Goal: Task Accomplishment & Management: Manage account settings

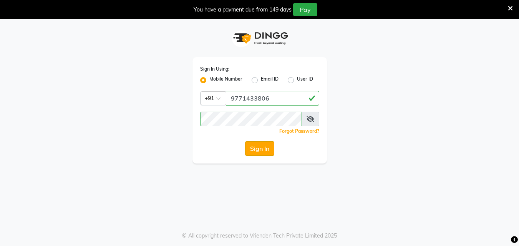
click at [268, 151] on button "Sign In" at bounding box center [259, 148] width 29 height 15
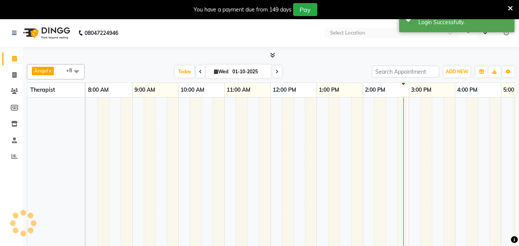
select select "en"
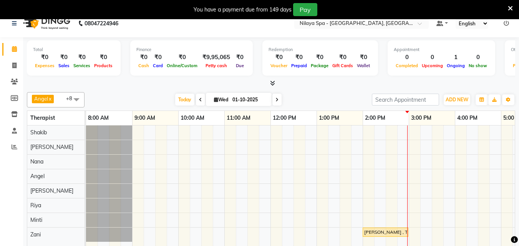
scroll to position [19, 0]
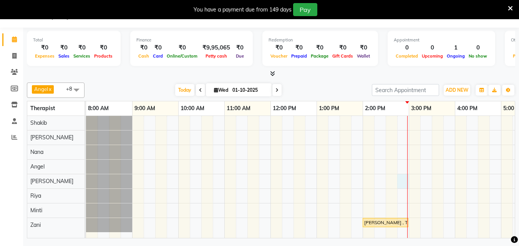
click at [399, 180] on div "[PERSON_NAME] , TK01, 02:00 PM-03:00 PM, Deep Tissue Repair Therapy([DEMOGRAPHI…" at bounding box center [432, 177] width 692 height 122
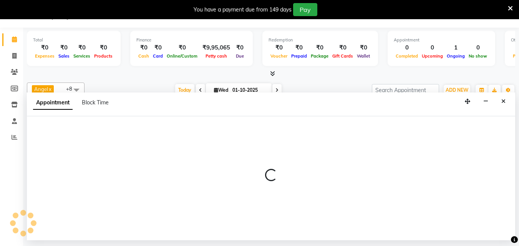
select select "78999"
select select "885"
select select "tentative"
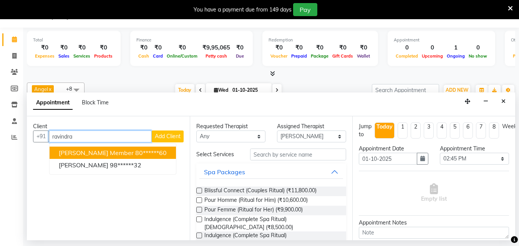
click at [81, 153] on span "[PERSON_NAME] member" at bounding box center [96, 153] width 75 height 8
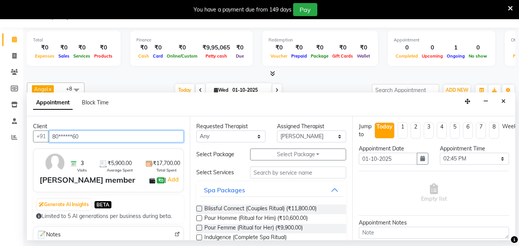
type input "80******60"
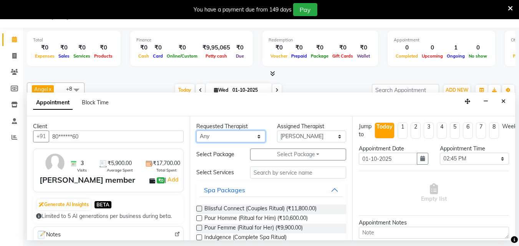
click at [252, 135] on select "Any Angel Irene Minti Nana Neelam Riya Shakib Zani" at bounding box center [230, 137] width 69 height 12
select select "78999"
click at [196, 131] on select "Any Angel Irene Minti Nana Neelam Riya Shakib Zani" at bounding box center [230, 137] width 69 height 12
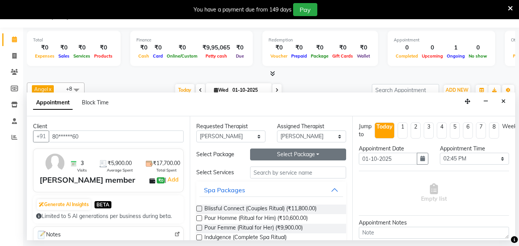
click at [267, 154] on button "Select Package Toggle Dropdown" at bounding box center [298, 155] width 96 height 12
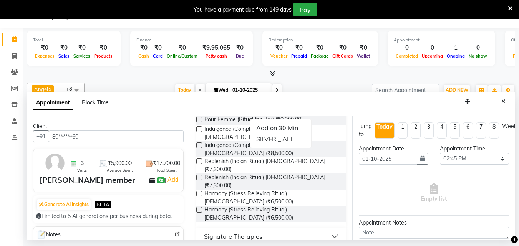
click at [369, 198] on div "Empty list" at bounding box center [434, 193] width 150 height 38
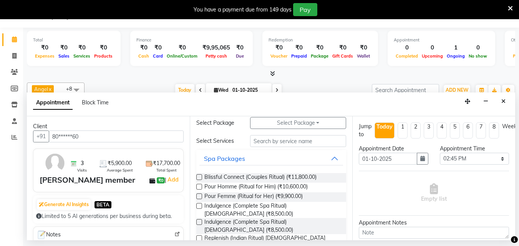
scroll to position [0, 0]
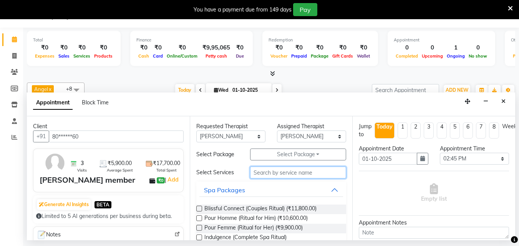
click at [293, 171] on input "text" at bounding box center [298, 173] width 96 height 12
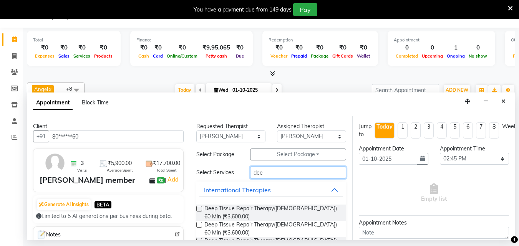
type input "dee"
click at [199, 210] on label at bounding box center [199, 209] width 6 height 6
click at [199, 210] on input "checkbox" at bounding box center [198, 209] width 5 height 5
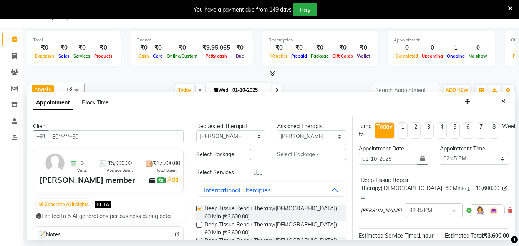
checkbox input "false"
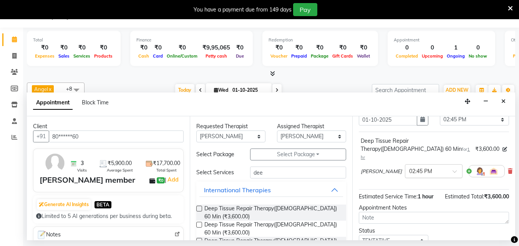
scroll to position [92, 0]
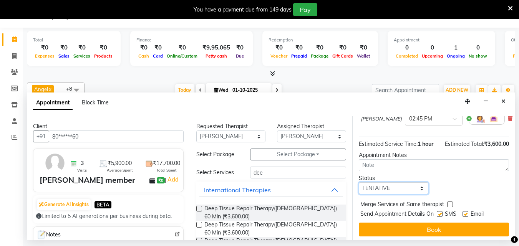
click at [402, 183] on select "Select TENTATIVE CONFIRM CHECK-IN UPCOMING" at bounding box center [393, 189] width 69 height 12
select select "confirm booking"
click at [359, 183] on select "Select TENTATIVE CONFIRM CHECK-IN UPCOMING" at bounding box center [393, 189] width 69 height 12
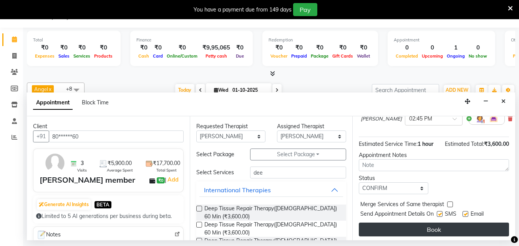
click at [399, 223] on button "Book" at bounding box center [434, 230] width 150 height 14
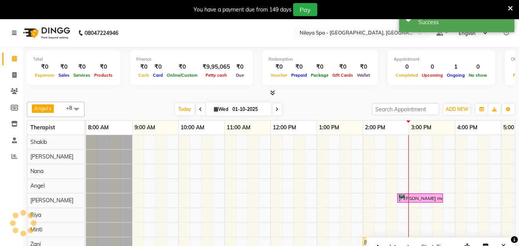
scroll to position [19, 0]
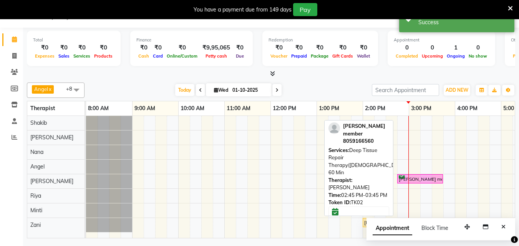
click at [400, 177] on div "[PERSON_NAME] member , TK02, 02:45 PM-03:45 PM, Deep Tissue Repair Therapy([DEM…" at bounding box center [420, 179] width 44 height 7
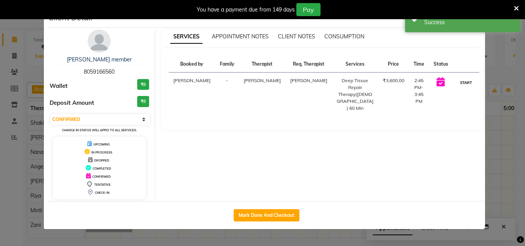
click at [467, 81] on button "START" at bounding box center [466, 83] width 16 height 10
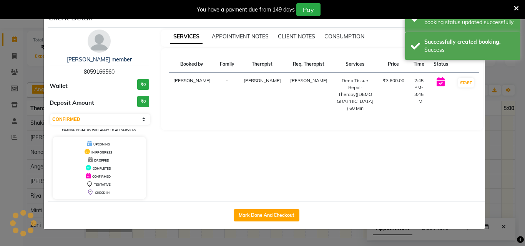
select select "1"
click at [509, 172] on ngb-modal-window "Client Detail Ravindra Silver member 8059166560 Wallet ₹0 Deposit Amount ₹0 Sel…" at bounding box center [262, 123] width 525 height 246
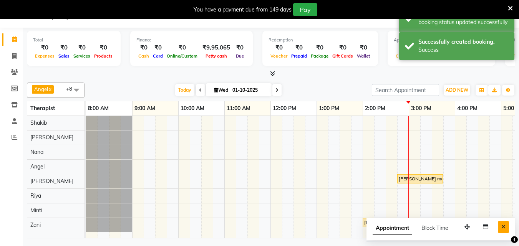
click at [502, 225] on icon "Close" at bounding box center [504, 226] width 4 height 5
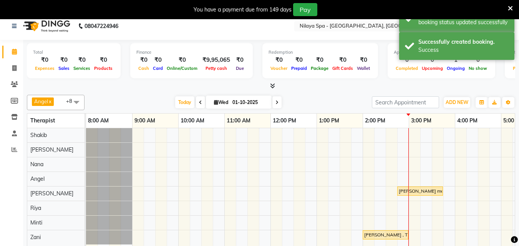
scroll to position [0, 0]
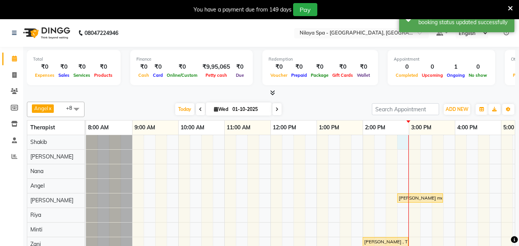
click at [401, 145] on div "Ravindra Silver member , TK02, 02:45 PM-03:45 PM, Deep Tissue Repair Therapy(Ma…" at bounding box center [432, 196] width 692 height 122
select select "78958"
select select "885"
select select "tentative"
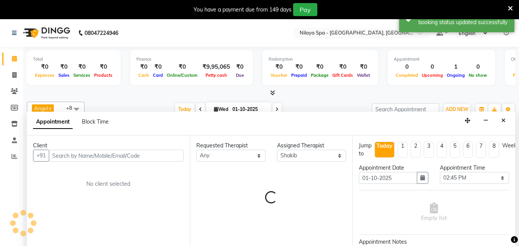
scroll to position [19, 0]
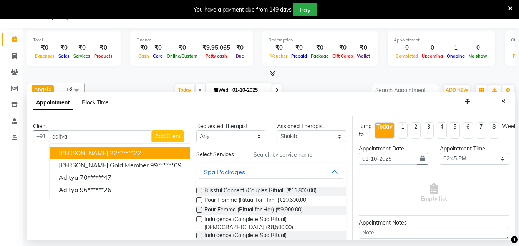
click at [118, 153] on ngb-highlight "22******22" at bounding box center [126, 153] width 32 height 8
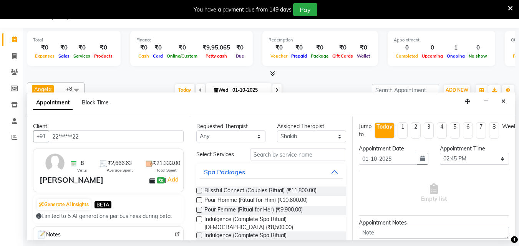
type input "22******22"
click at [252, 136] on select "Any Angel Irene Minti Nana Neelam Riya Shakib Zani" at bounding box center [230, 137] width 69 height 12
select select "78958"
click at [196, 131] on select "Any Angel Irene Minti Nana Neelam Riya Shakib Zani" at bounding box center [230, 137] width 69 height 12
click at [279, 160] on input "text" at bounding box center [298, 155] width 96 height 12
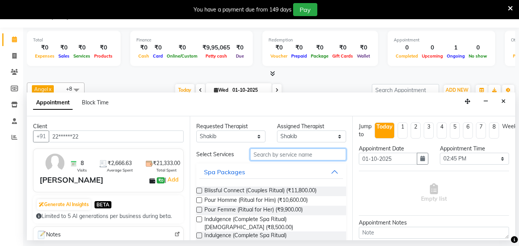
click at [279, 160] on input "text" at bounding box center [298, 155] width 96 height 12
type input "d"
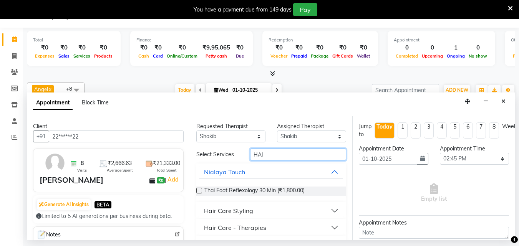
scroll to position [36, 0]
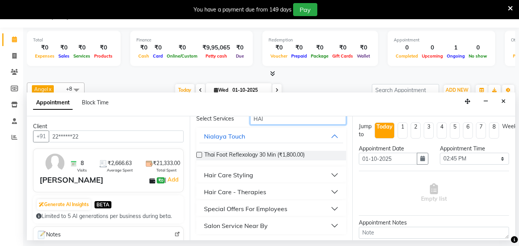
type input "HAI"
click at [329, 193] on button "Hair Care - Therapies" at bounding box center [271, 192] width 144 height 14
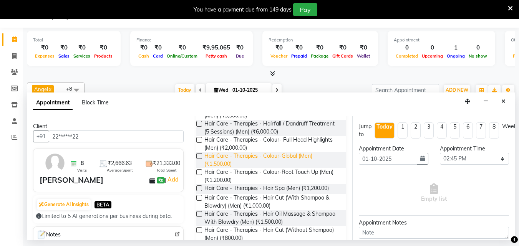
scroll to position [189, 0]
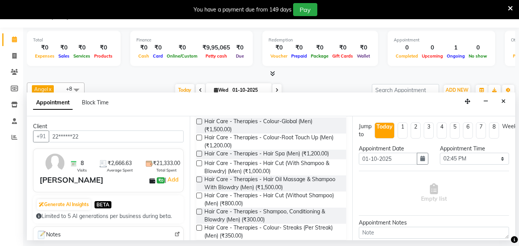
click at [200, 194] on label at bounding box center [199, 196] width 6 height 6
click at [200, 194] on input "checkbox" at bounding box center [198, 196] width 5 height 5
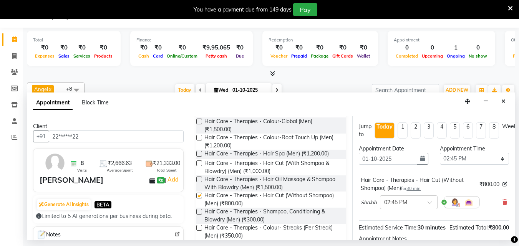
checkbox input "false"
click at [428, 203] on span at bounding box center [433, 205] width 10 height 8
click at [397, 225] on div "02:00 PM" at bounding box center [409, 228] width 57 height 14
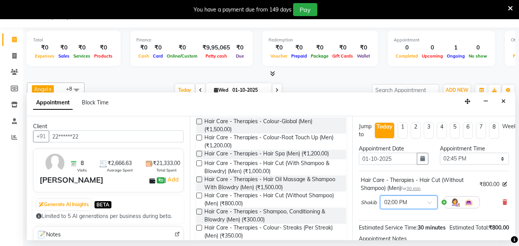
scroll to position [38, 0]
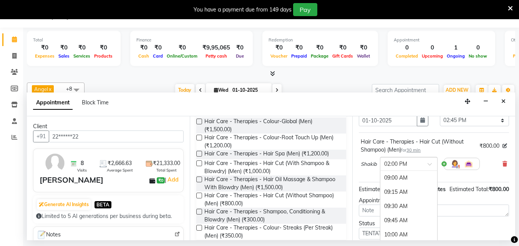
click at [431, 165] on span at bounding box center [433, 167] width 10 height 8
click at [401, 204] on div "02:30 PM" at bounding box center [409, 206] width 57 height 14
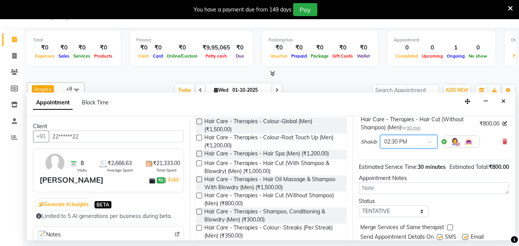
scroll to position [100, 0]
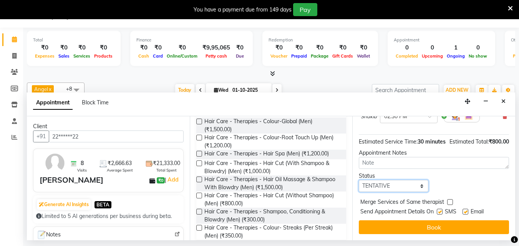
click at [398, 184] on select "Select TENTATIVE CONFIRM CHECK-IN UPCOMING" at bounding box center [393, 186] width 69 height 12
select select "confirm booking"
click at [359, 180] on select "Select TENTATIVE CONFIRM CHECK-IN UPCOMING" at bounding box center [393, 186] width 69 height 12
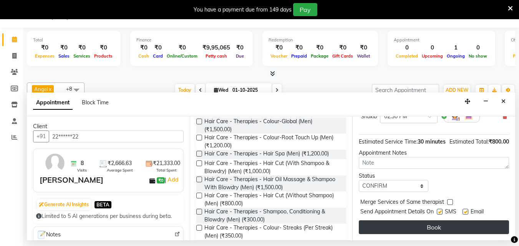
click at [407, 221] on button "Book" at bounding box center [434, 228] width 150 height 14
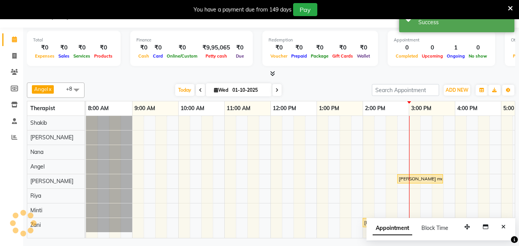
scroll to position [0, 0]
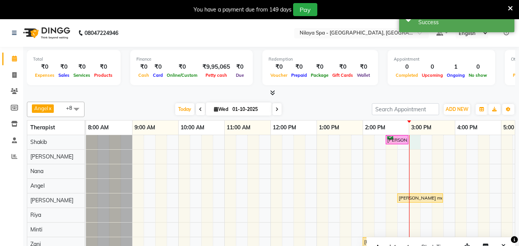
click at [412, 143] on div "Vikram Aaditya , TK03, 02:30 PM-03:00 PM, Hair Care - Therapies - Hair Cut (Wit…" at bounding box center [432, 196] width 692 height 122
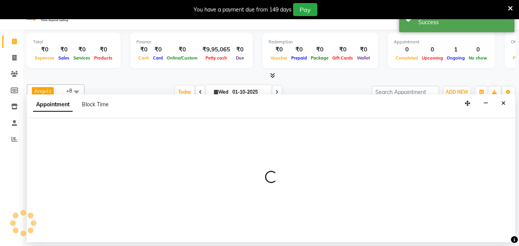
scroll to position [19, 0]
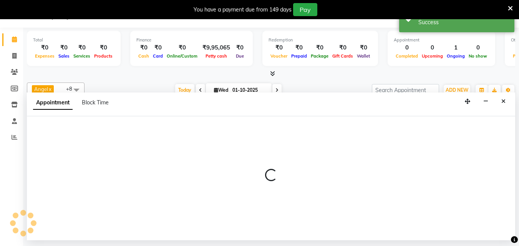
select select "78958"
select select "900"
select select "tentative"
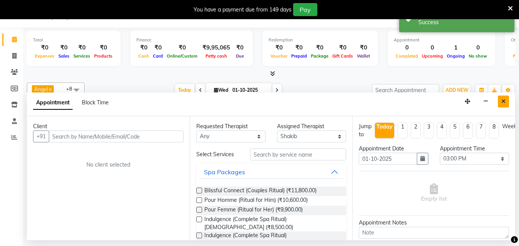
click at [507, 99] on button "Close" at bounding box center [503, 102] width 11 height 12
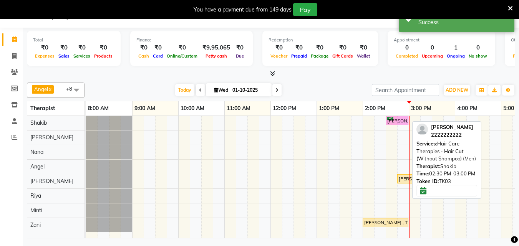
click at [398, 121] on div "[PERSON_NAME] , TK03, 02:30 PM-03:00 PM, Hair Care - Therapies - Hair Cut (With…" at bounding box center [397, 120] width 21 height 7
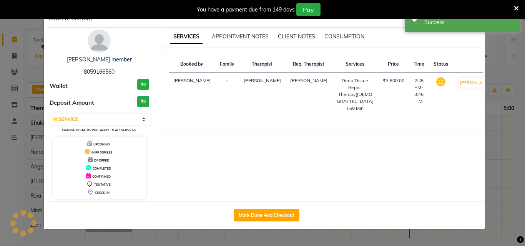
select select "6"
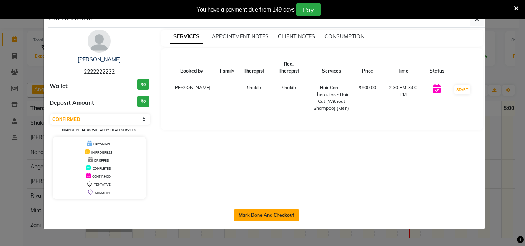
click at [272, 213] on button "Mark Done And Checkout" at bounding box center [267, 215] width 66 height 12
select select "service"
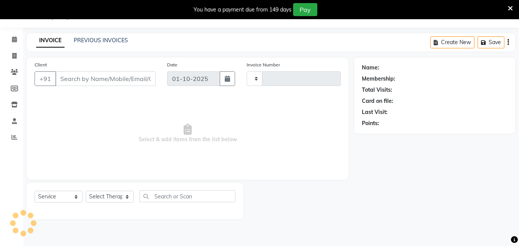
type input "1647"
select select "8066"
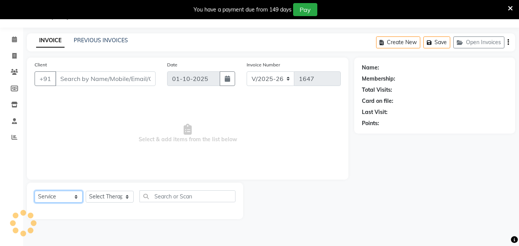
click at [74, 195] on select "Select Service Product Membership Package Voucher Prepaid Gift Card" at bounding box center [59, 197] width 48 height 12
type input "22******22"
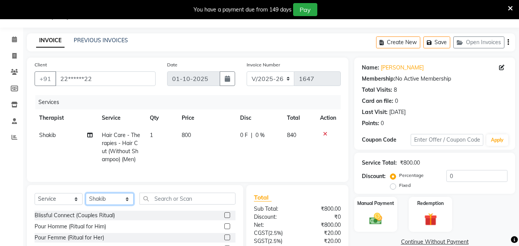
click at [103, 205] on select "Select Therapist Angel Irene Minti Nana Neelam Riya Sayak Shakib Zani" at bounding box center [110, 199] width 48 height 12
select select "78963"
click at [86, 199] on select "Select Therapist Angel Irene Minti Nana Neelam Riya Sayak Shakib Zani" at bounding box center [110, 199] width 48 height 12
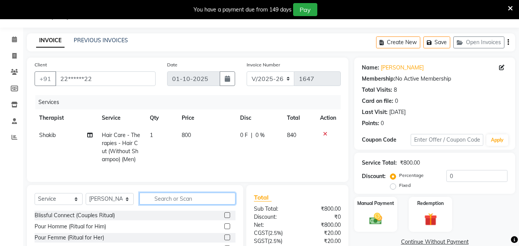
click at [170, 204] on input "text" at bounding box center [188, 199] width 96 height 12
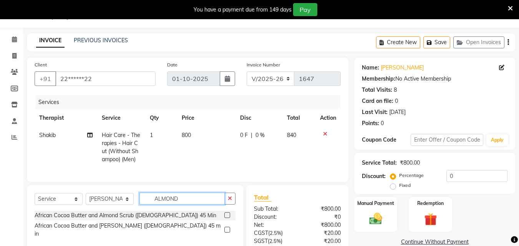
type input "ALMOND"
click at [228, 218] on label at bounding box center [227, 216] width 6 height 6
click at [228, 218] on input "checkbox" at bounding box center [226, 215] width 5 height 5
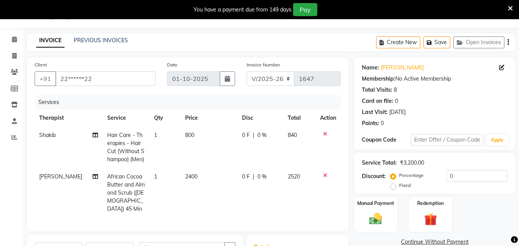
checkbox input "false"
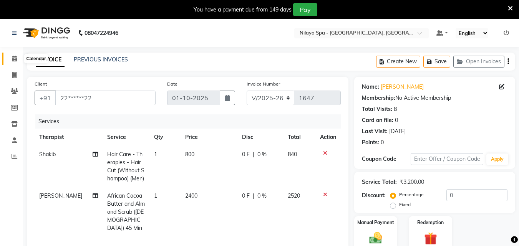
click at [11, 61] on span at bounding box center [14, 59] width 13 height 9
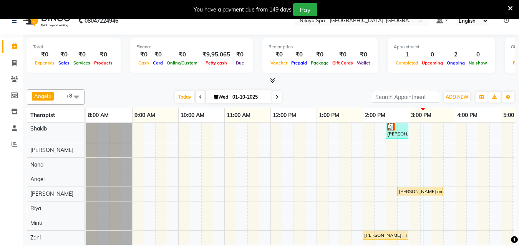
scroll to position [19, 0]
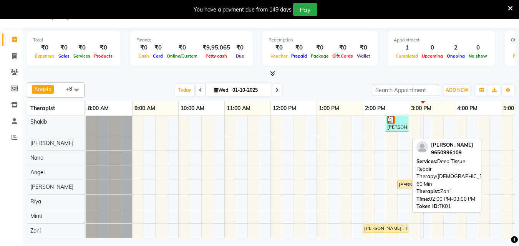
click at [394, 225] on div "[PERSON_NAME] , TK01, 02:00 PM-03:00 PM, Deep Tissue Repair Therapy([DEMOGRAPHI…" at bounding box center [386, 228] width 44 height 7
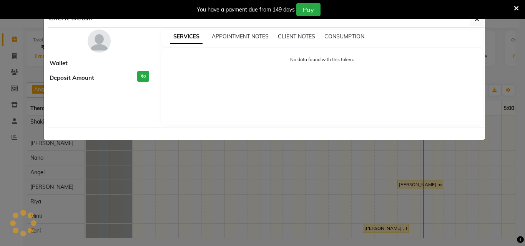
select select "1"
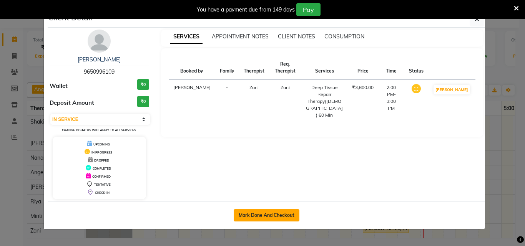
click at [257, 213] on button "Mark Done And Checkout" at bounding box center [267, 215] width 66 height 12
select select "service"
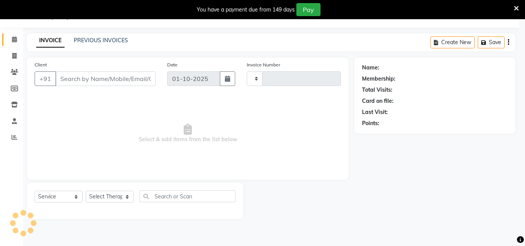
type input "1647"
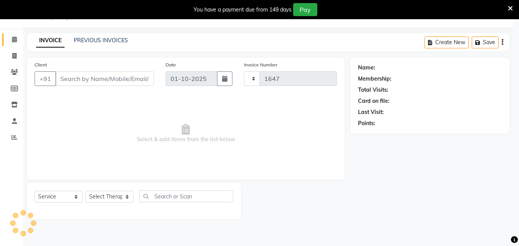
select select "8066"
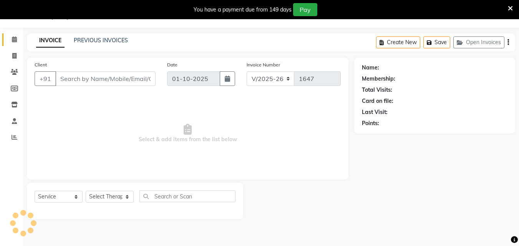
type input "96******09"
select select "90193"
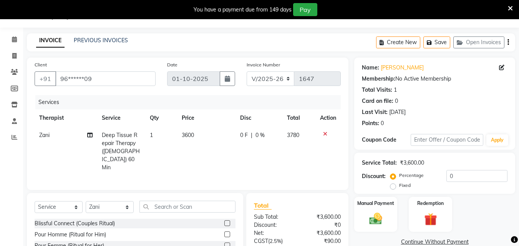
click at [261, 136] on span "0 %" at bounding box center [260, 135] width 9 height 8
select select "90193"
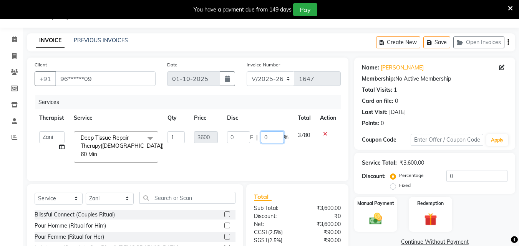
click at [273, 139] on input "0" at bounding box center [272, 137] width 23 height 12
type input "10"
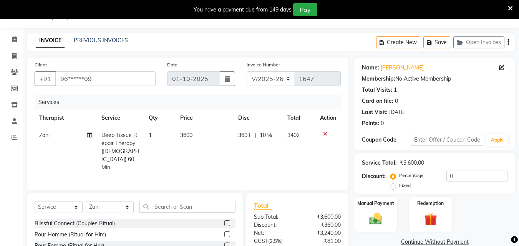
click at [301, 150] on td "3402" at bounding box center [299, 152] width 33 height 50
select select "90193"
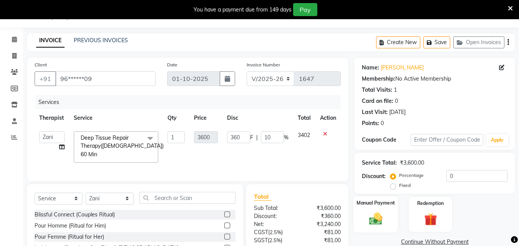
click at [377, 217] on img at bounding box center [376, 218] width 22 height 15
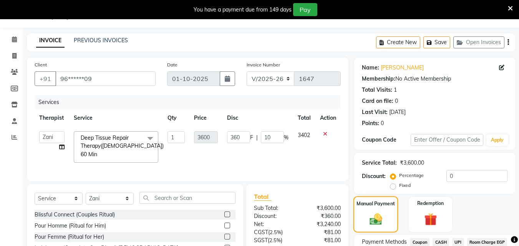
scroll to position [81, 0]
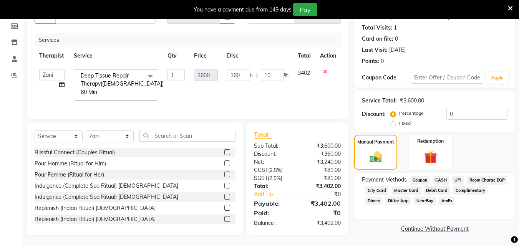
click at [467, 185] on span "Room Charge EGP" at bounding box center [487, 180] width 40 height 9
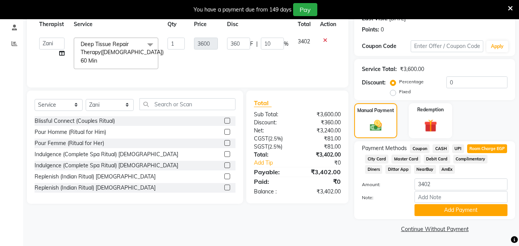
scroll to position [113, 0]
click at [452, 212] on button "Add Payment" at bounding box center [461, 210] width 93 height 12
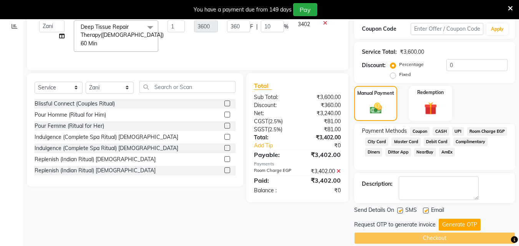
scroll to position [140, 0]
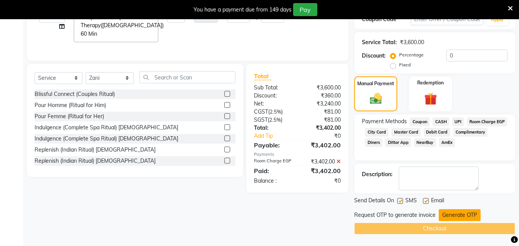
click at [452, 212] on button "Generate OTP" at bounding box center [460, 215] width 42 height 12
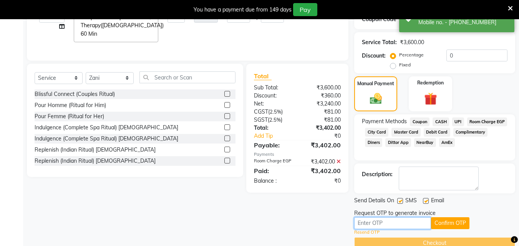
click at [407, 226] on input "text" at bounding box center [392, 224] width 77 height 12
click at [402, 222] on input "text" at bounding box center [392, 224] width 77 height 12
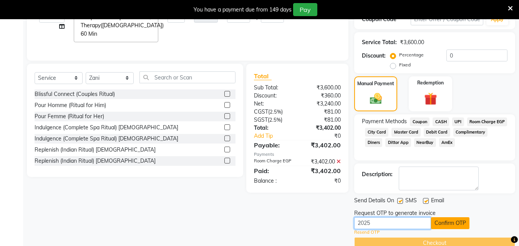
type input "2025"
click at [444, 228] on button "Confirm OTP" at bounding box center [450, 224] width 38 height 12
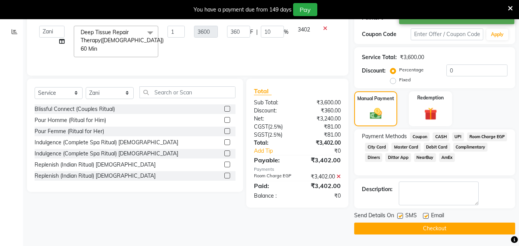
click at [443, 229] on button "Checkout" at bounding box center [434, 229] width 161 height 12
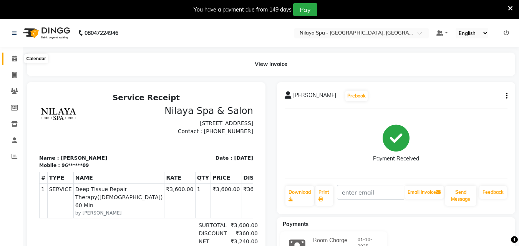
click at [14, 58] on icon at bounding box center [14, 59] width 5 height 6
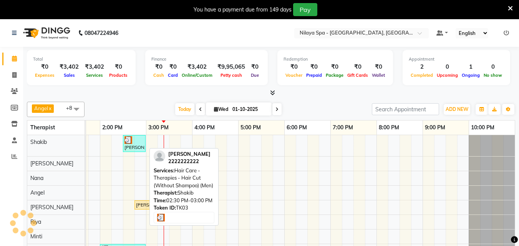
click at [126, 144] on div "[PERSON_NAME] , TK03, 02:30 PM-03:00 PM, Hair Care - Therapies - Hair Cut (With…" at bounding box center [134, 143] width 21 height 15
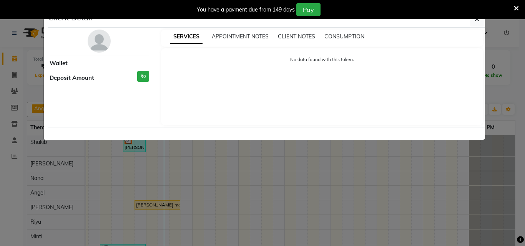
select select "3"
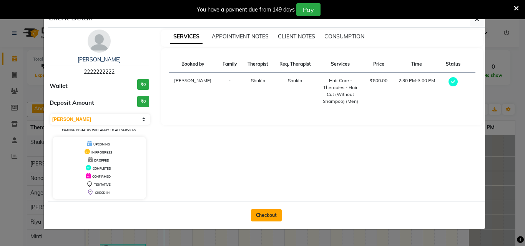
click at [268, 214] on button "Checkout" at bounding box center [266, 215] width 31 height 12
select select "service"
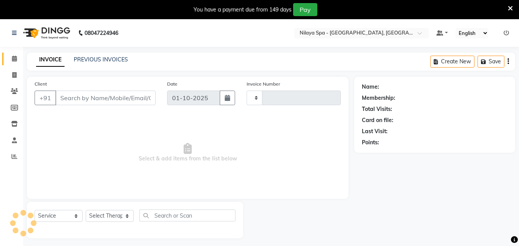
type input "1648"
select select "8066"
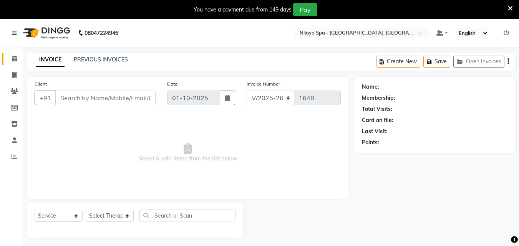
type input "22******22"
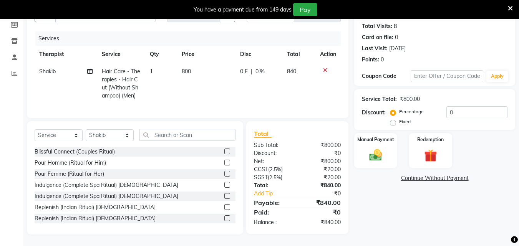
scroll to position [89, 0]
click at [76, 135] on select "Select Service Product Membership Package Voucher Prepaid Gift Card" at bounding box center [59, 136] width 48 height 12
click at [112, 135] on select "Select Therapist Angel Irene Minti Nana Neelam Riya Sayak Shakib Zani" at bounding box center [110, 136] width 48 height 12
select select "78963"
click at [86, 130] on select "Select Therapist Angel Irene Minti Nana Neelam Riya Sayak Shakib Zani" at bounding box center [110, 136] width 48 height 12
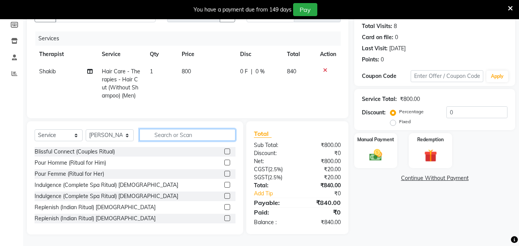
click at [177, 133] on input "text" at bounding box center [188, 135] width 96 height 12
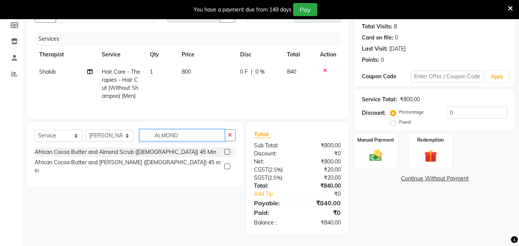
type input "ALMOND"
click at [227, 150] on label at bounding box center [227, 152] width 6 height 6
click at [227, 150] on input "checkbox" at bounding box center [226, 152] width 5 height 5
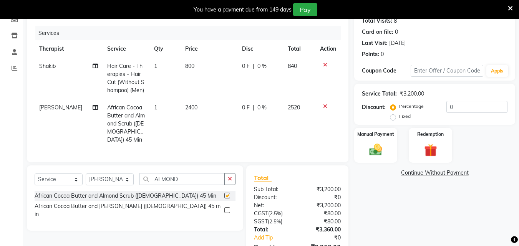
checkbox input "false"
click at [477, 109] on input "0" at bounding box center [477, 107] width 61 height 12
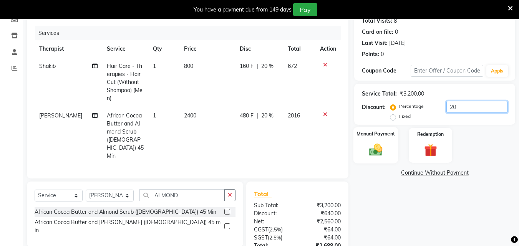
type input "20"
click at [385, 146] on img at bounding box center [376, 149] width 22 height 15
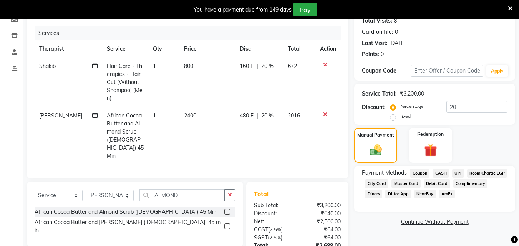
click at [421, 179] on span "Master Card" at bounding box center [406, 183] width 29 height 9
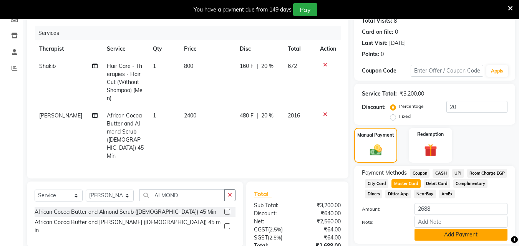
click at [444, 237] on button "Add Payment" at bounding box center [461, 235] width 93 height 12
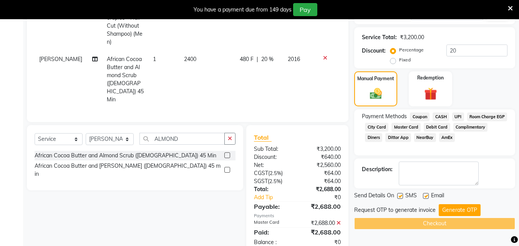
scroll to position [146, 0]
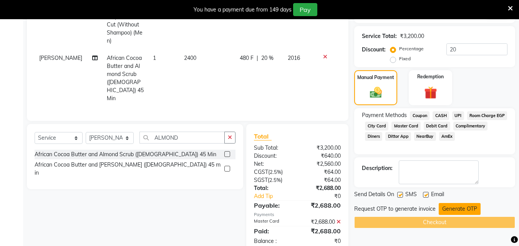
click at [457, 210] on button "Generate OTP" at bounding box center [460, 209] width 42 height 12
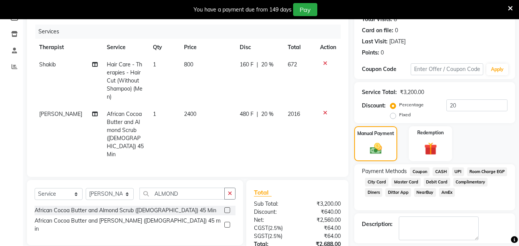
scroll to position [155, 0]
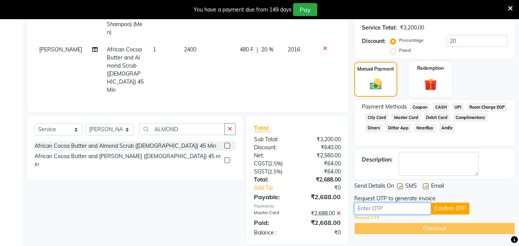
click at [419, 211] on input "text" at bounding box center [392, 209] width 77 height 12
type input "9702"
click at [457, 212] on button "Confirm OTP" at bounding box center [450, 209] width 38 height 12
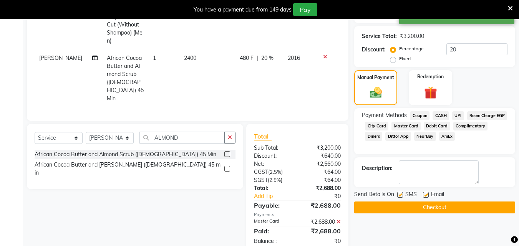
click at [438, 207] on button "Checkout" at bounding box center [434, 208] width 161 height 12
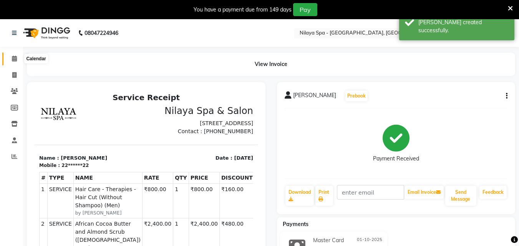
click at [13, 60] on icon at bounding box center [14, 59] width 5 height 6
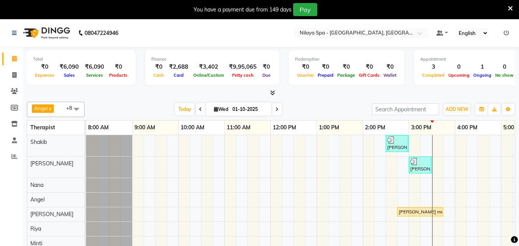
scroll to position [21, 0]
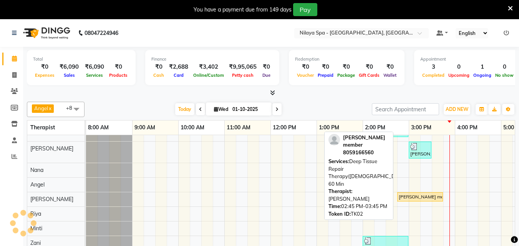
click at [416, 194] on div "[PERSON_NAME] member , TK02, 02:45 PM-03:45 PM, Deep Tissue Repair Therapy([DEM…" at bounding box center [420, 197] width 44 height 7
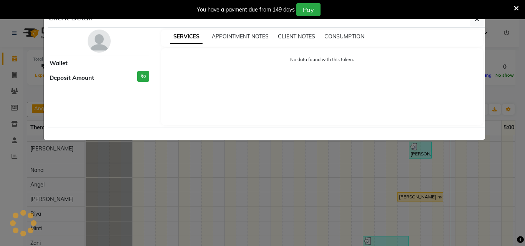
select select "1"
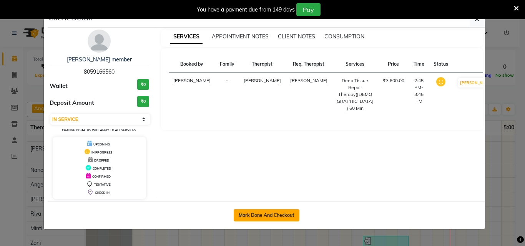
click at [283, 211] on button "Mark Done And Checkout" at bounding box center [267, 215] width 66 height 12
select select "service"
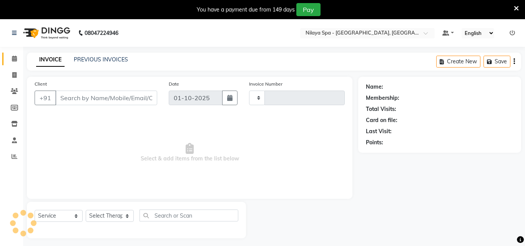
type input "1649"
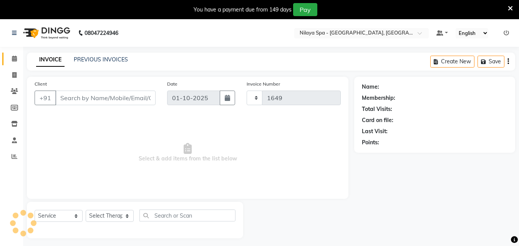
select select "8066"
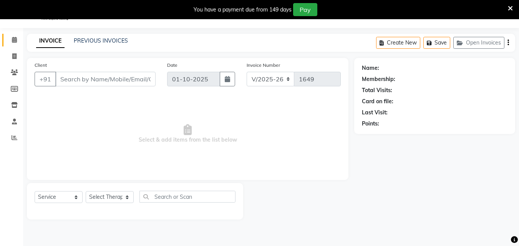
scroll to position [19, 0]
type input "80******60"
select select "78999"
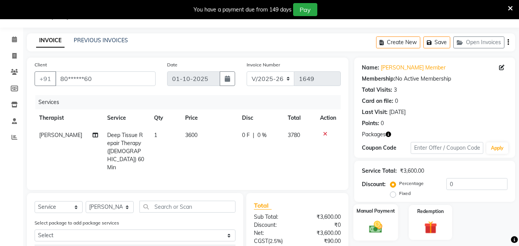
click at [380, 215] on div "Manual Payment" at bounding box center [376, 222] width 45 height 37
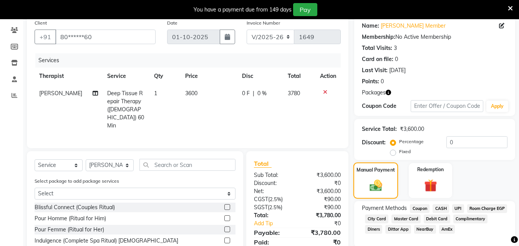
scroll to position [106, 0]
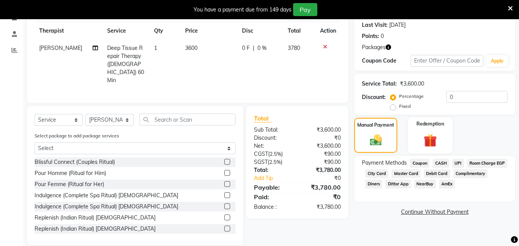
click at [436, 143] on img at bounding box center [431, 140] width 22 height 17
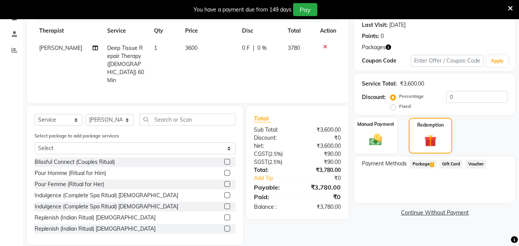
click at [426, 163] on span "Package 2" at bounding box center [423, 164] width 27 height 9
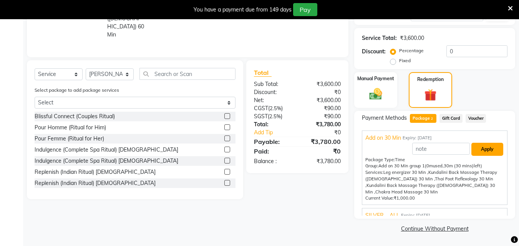
click at [481, 150] on button "Apply" at bounding box center [488, 149] width 32 height 13
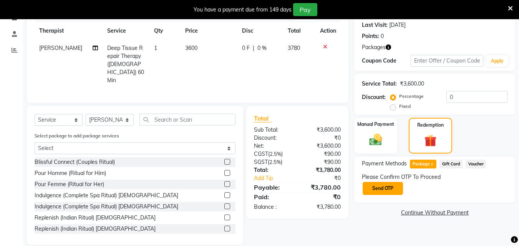
click at [384, 186] on button "Send OTP" at bounding box center [383, 188] width 40 height 13
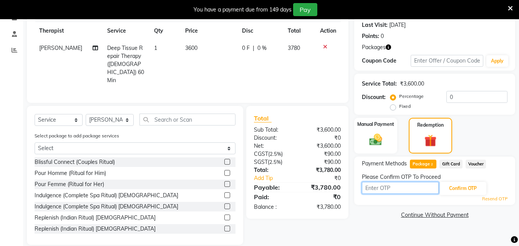
click at [387, 191] on input "text" at bounding box center [400, 188] width 77 height 12
click at [383, 187] on input "text" at bounding box center [400, 188] width 77 height 12
click at [385, 189] on input "text" at bounding box center [400, 188] width 77 height 12
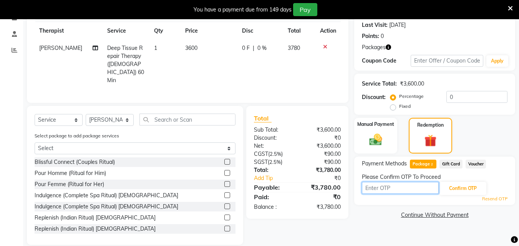
click at [385, 189] on input "text" at bounding box center [400, 188] width 77 height 12
click at [382, 185] on input "text" at bounding box center [400, 188] width 77 height 12
click at [382, 186] on input "text" at bounding box center [400, 188] width 77 height 12
type input "8501"
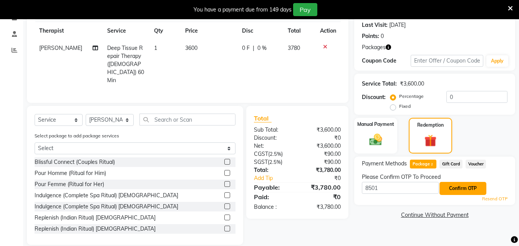
click at [452, 188] on button "Confirm OTP" at bounding box center [463, 188] width 47 height 13
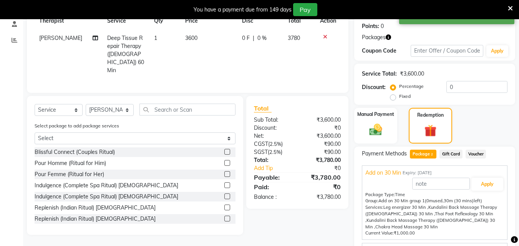
scroll to position [152, 0]
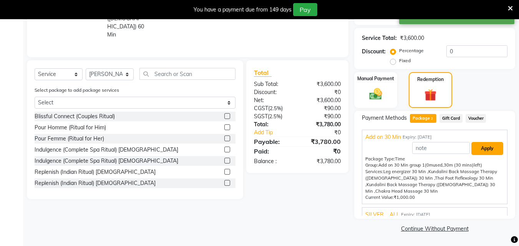
click at [487, 149] on button "Apply" at bounding box center [488, 148] width 32 height 13
type input "Add on 30 Min"
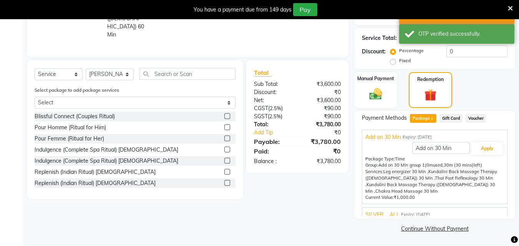
click at [389, 211] on span "SILVER _ ALL" at bounding box center [383, 215] width 34 height 8
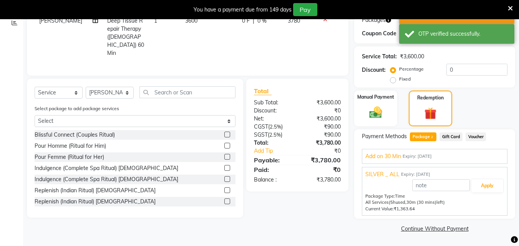
scroll to position [134, 0]
click at [486, 190] on button "Apply" at bounding box center [488, 185] width 32 height 13
type input "SILVER _ ALL"
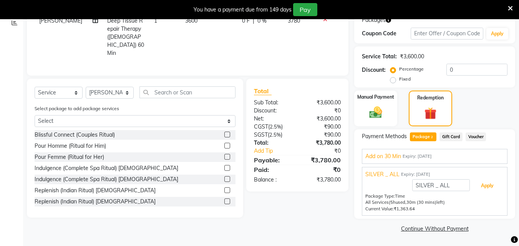
scroll to position [0, 0]
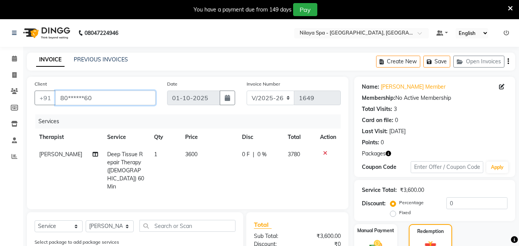
click at [129, 101] on input "80******60" at bounding box center [105, 98] width 100 height 15
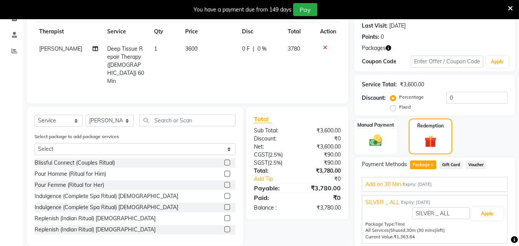
scroll to position [134, 0]
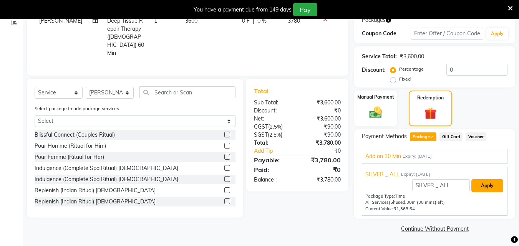
click at [487, 187] on button "Apply" at bounding box center [488, 185] width 32 height 13
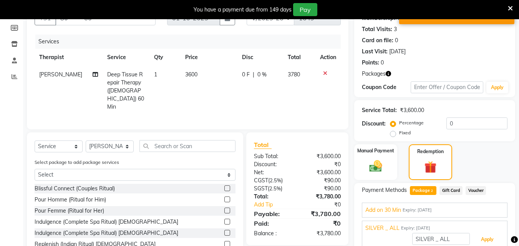
scroll to position [0, 0]
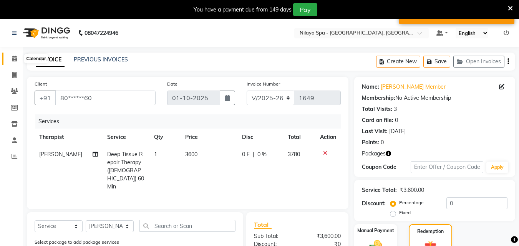
click at [19, 57] on span at bounding box center [14, 59] width 13 height 9
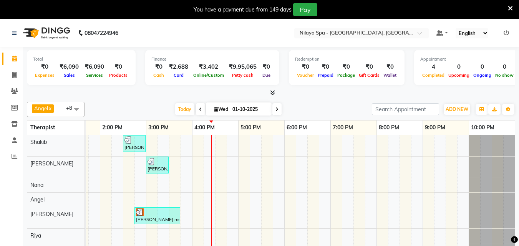
click at [213, 148] on div "Vikram Aaditya , TK03, 02:30 PM-03:00 PM, Hair Care - Therapies - Hair Cut (Wit…" at bounding box center [169, 207] width 692 height 144
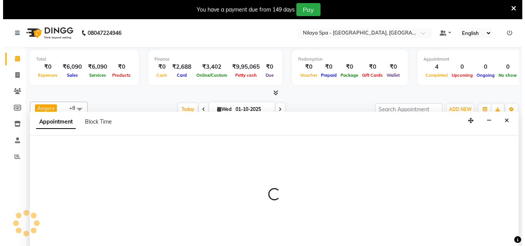
scroll to position [19, 0]
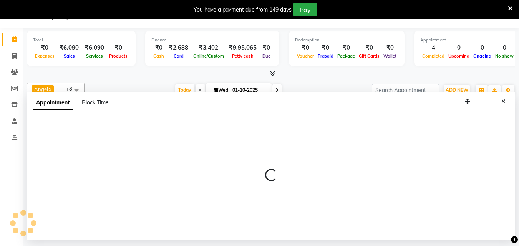
select select "78958"
select select "975"
select select "tentative"
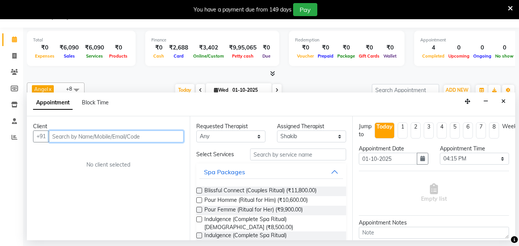
click at [92, 135] on input "text" at bounding box center [116, 137] width 135 height 12
type input "9341085018"
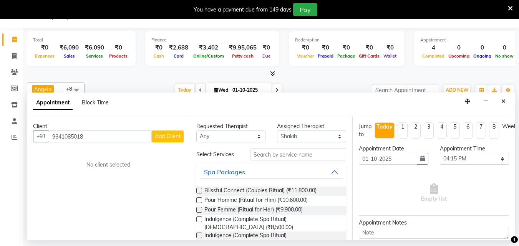
click at [165, 140] on button "Add Client" at bounding box center [168, 137] width 32 height 12
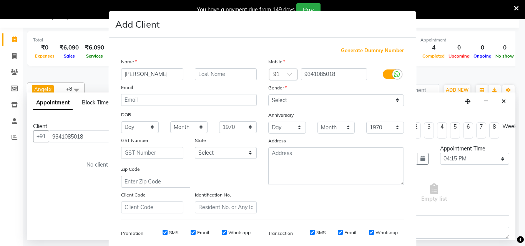
type input "ABHSHEK"
click at [201, 73] on input "text" at bounding box center [226, 74] width 62 height 12
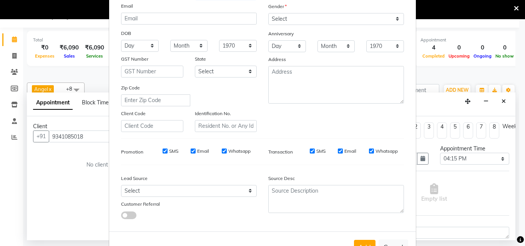
scroll to position [108, 0]
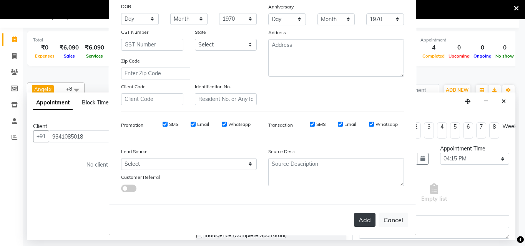
type input "SINGH SALON"
click at [363, 220] on button "Add" at bounding box center [365, 220] width 22 height 14
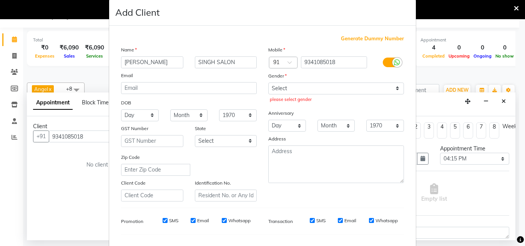
scroll to position [0, 0]
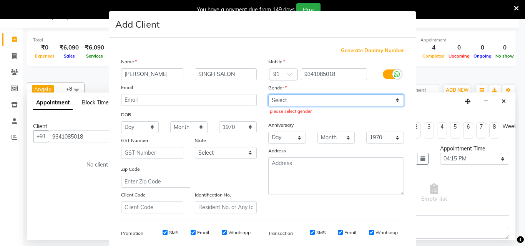
click at [394, 100] on select "Select Male Female Other Prefer Not To Say" at bounding box center [336, 101] width 136 height 12
select select "male"
click at [268, 95] on select "Select Male Female Other Prefer Not To Say" at bounding box center [336, 101] width 136 height 12
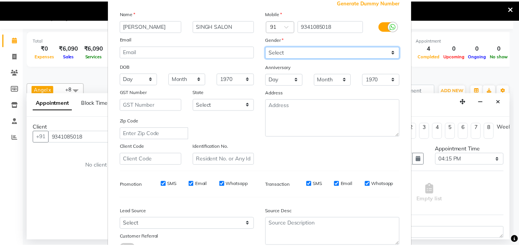
scroll to position [108, 0]
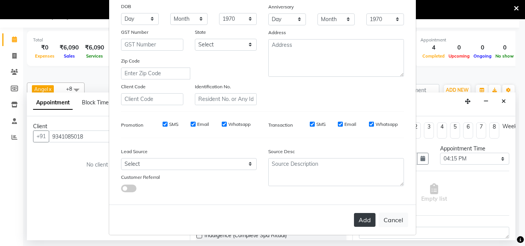
click at [360, 219] on button "Add" at bounding box center [365, 220] width 22 height 14
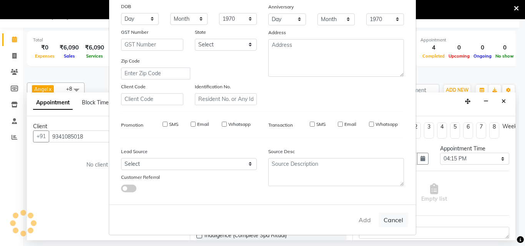
type input "93******18"
select select
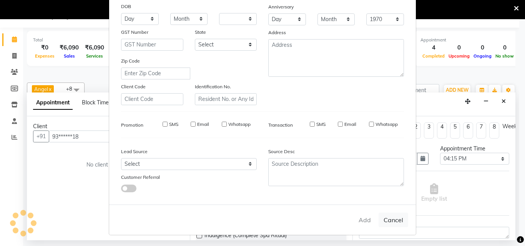
select select
checkbox input "false"
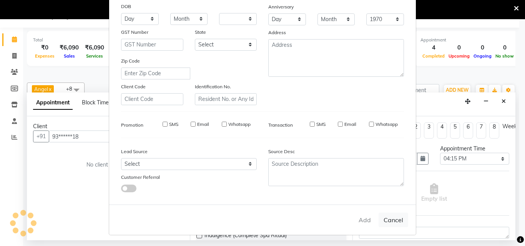
checkbox input "false"
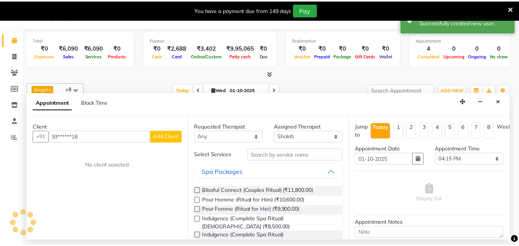
scroll to position [0, 257]
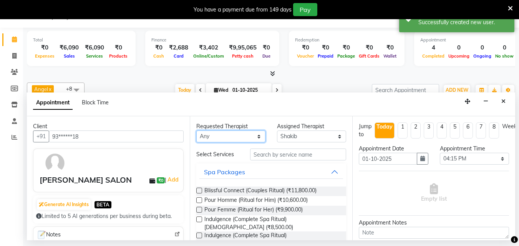
click at [253, 138] on select "Any Angel Irene Minti Nana Neelam Riya Shakib Zani" at bounding box center [230, 137] width 69 height 12
select select "78958"
click at [196, 131] on select "Any Angel Irene Minti Nana Neelam Riya Shakib Zani" at bounding box center [230, 137] width 69 height 12
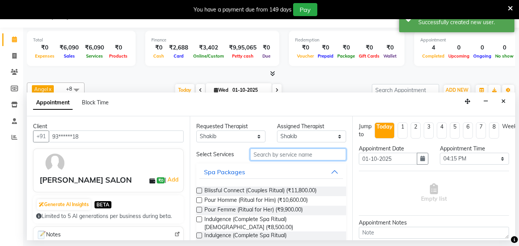
click at [270, 156] on input "text" at bounding box center [298, 155] width 96 height 12
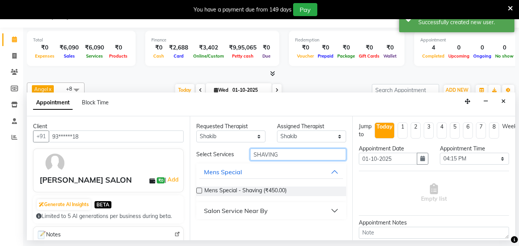
type input "SHAVING"
click at [200, 191] on label at bounding box center [199, 191] width 6 height 6
click at [200, 191] on input "checkbox" at bounding box center [198, 191] width 5 height 5
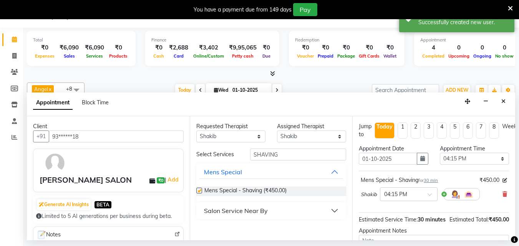
checkbox input "false"
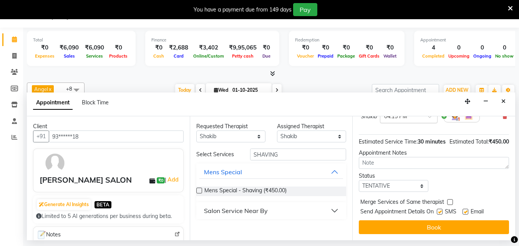
scroll to position [53, 0]
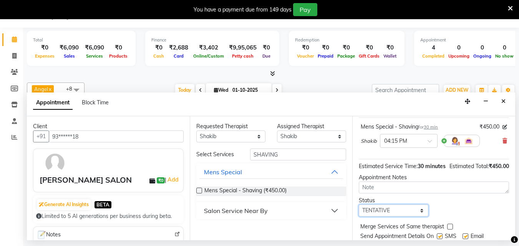
click at [414, 217] on select "Select TENTATIVE CONFIRM CHECK-IN UPCOMING" at bounding box center [393, 211] width 69 height 12
select select "confirm booking"
click at [359, 213] on select "Select TENTATIVE CONFIRM CHECK-IN UPCOMING" at bounding box center [393, 211] width 69 height 12
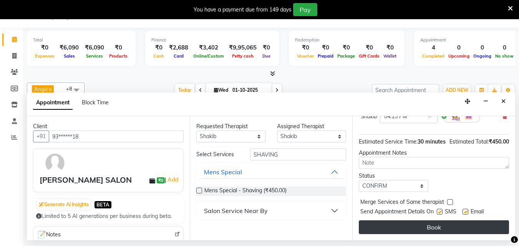
click at [409, 223] on button "Book" at bounding box center [434, 228] width 150 height 14
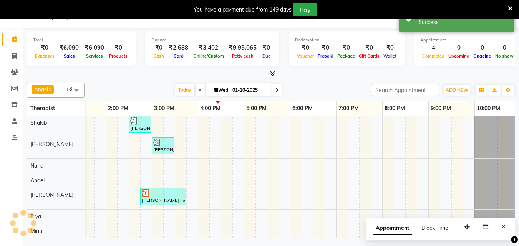
scroll to position [0, 0]
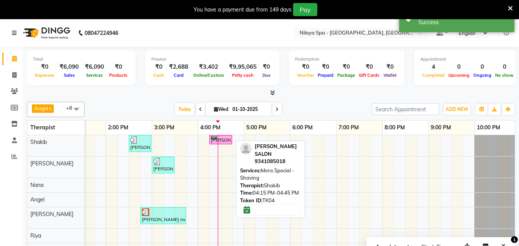
click at [225, 141] on div "[PERSON_NAME] SALON, TK04, 04:15 PM-04:45 PM, Mens Special - Shaving" at bounding box center [220, 139] width 21 height 7
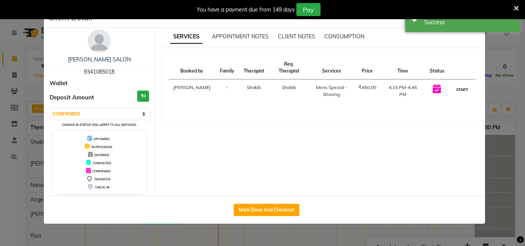
click at [459, 85] on button "START" at bounding box center [462, 90] width 16 height 10
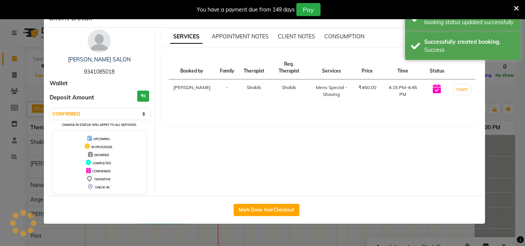
select select "1"
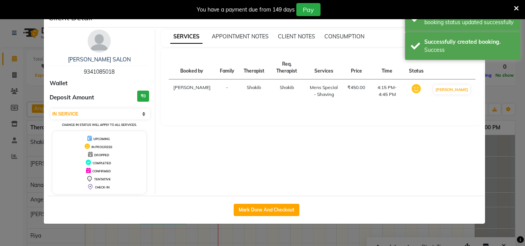
click at [501, 160] on ngb-modal-window "Client Detail ABHSHEK SINGH SALON 9341085018 Wallet Deposit Amount ₹0 Select IN…" at bounding box center [262, 123] width 525 height 246
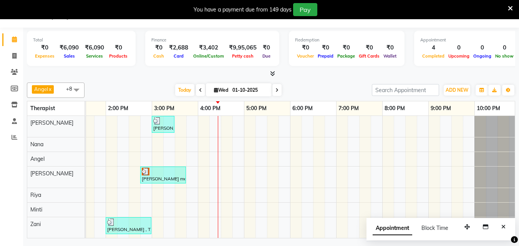
scroll to position [28, 0]
click at [204, 205] on div "Vikram Aaditya , TK03, 02:30 PM-03:00 PM, Hair Care - Therapies - Hair Cut (Wit…" at bounding box center [175, 166] width 692 height 144
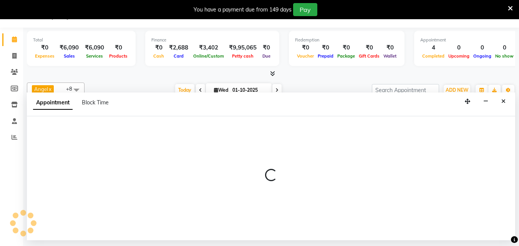
select select "90192"
select select "960"
select select "tentative"
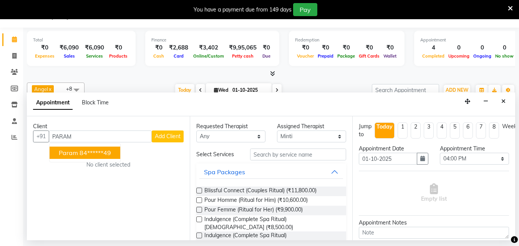
click at [86, 143] on ngb-typeahead-window "Param 84******49" at bounding box center [84, 152] width 71 height 19
click at [86, 151] on ngb-highlight "84******49" at bounding box center [96, 153] width 32 height 8
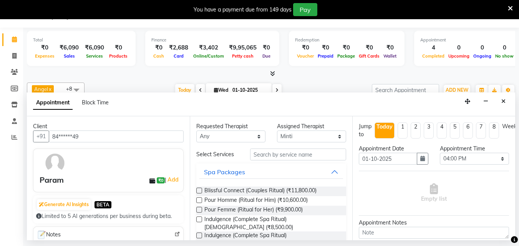
type input "84******49"
click at [244, 135] on select "Any Angel Irene Minti Nana Neelam Riya Shakib Zani" at bounding box center [230, 137] width 69 height 12
select select "90192"
click at [196, 131] on select "Any Angel Irene Minti Nana Neelam Riya Shakib Zani" at bounding box center [230, 137] width 69 height 12
click at [265, 153] on input "text" at bounding box center [298, 155] width 96 height 12
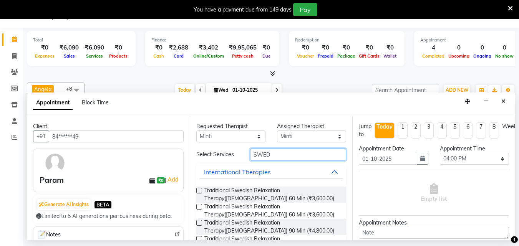
type input "SWED"
click at [201, 188] on label at bounding box center [199, 191] width 6 height 6
click at [201, 189] on input "checkbox" at bounding box center [198, 191] width 5 height 5
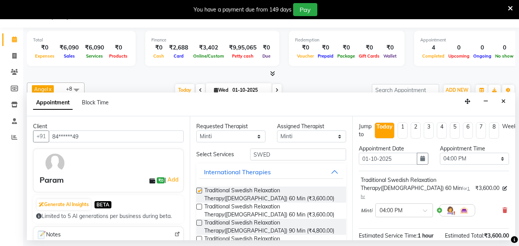
checkbox input "false"
click at [422, 206] on div at bounding box center [404, 210] width 57 height 8
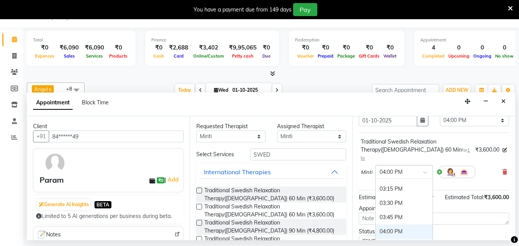
scroll to position [352, 0]
click at [402, 197] on div "03:30 PM" at bounding box center [404, 204] width 57 height 14
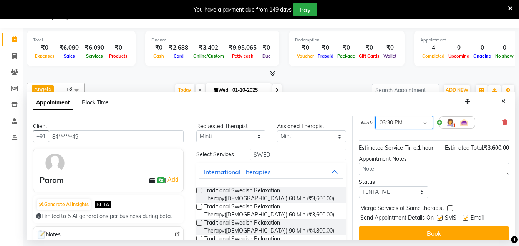
scroll to position [92, 0]
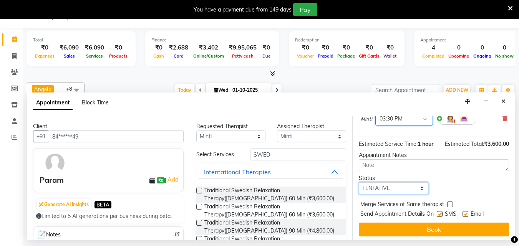
click at [411, 183] on select "Select TENTATIVE CONFIRM CHECK-IN UPCOMING" at bounding box center [393, 189] width 69 height 12
select select "confirm booking"
click at [359, 183] on select "Select TENTATIVE CONFIRM CHECK-IN UPCOMING" at bounding box center [393, 189] width 69 height 12
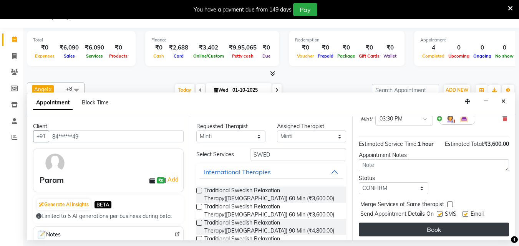
click at [405, 223] on button "Book" at bounding box center [434, 230] width 150 height 14
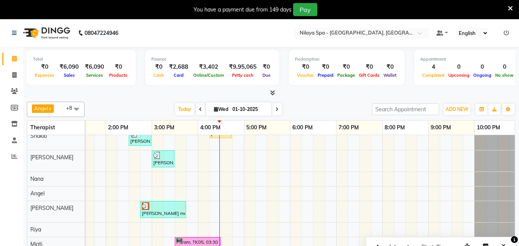
scroll to position [0, 0]
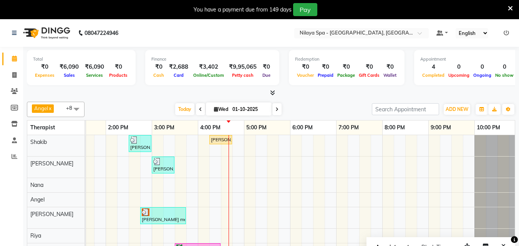
click at [185, 147] on div "Vikram Aaditya , TK03, 02:30 PM-03:00 PM, Hair Care - Therapies - Hair Cut (Wit…" at bounding box center [175, 207] width 692 height 144
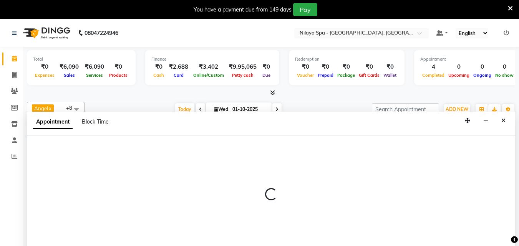
scroll to position [19, 0]
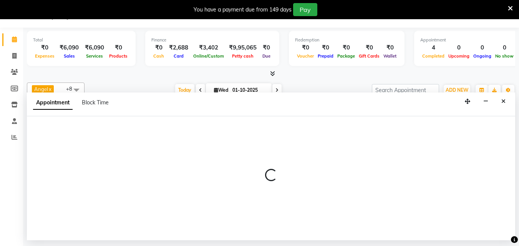
select select "78958"
select select "tentative"
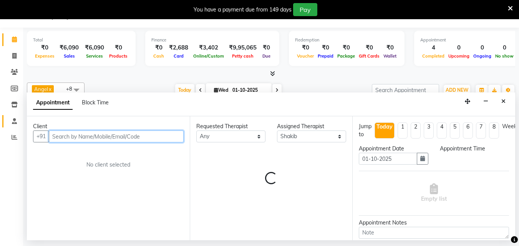
select select "930"
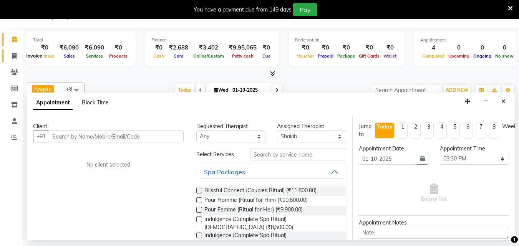
click at [15, 56] on icon at bounding box center [14, 56] width 4 height 6
select select "service"
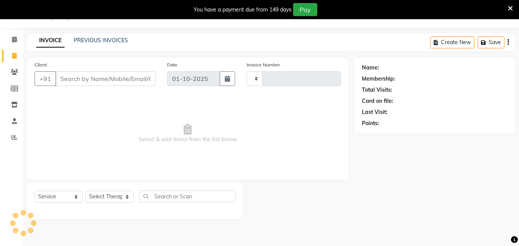
type input "1649"
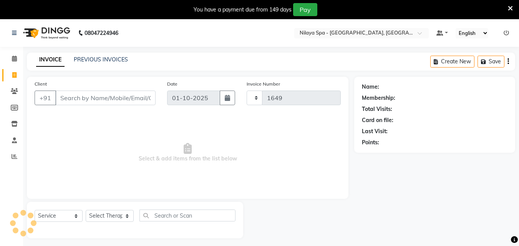
select select "8066"
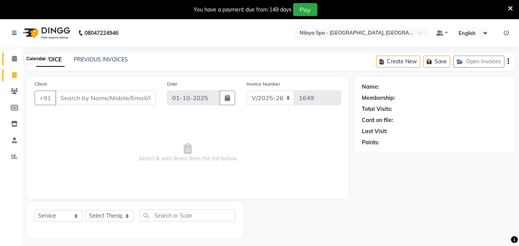
click at [16, 60] on icon at bounding box center [14, 59] width 5 height 6
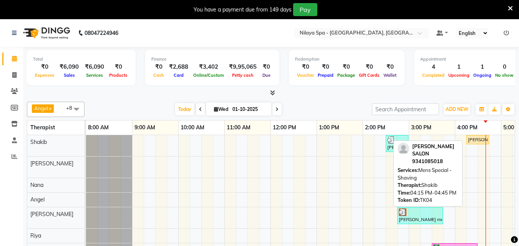
click at [477, 141] on div "[PERSON_NAME] SALON, TK04, 04:15 PM-04:45 PM, Mens Special - Shaving" at bounding box center [477, 139] width 21 height 7
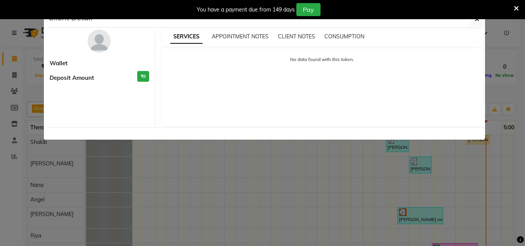
select select "1"
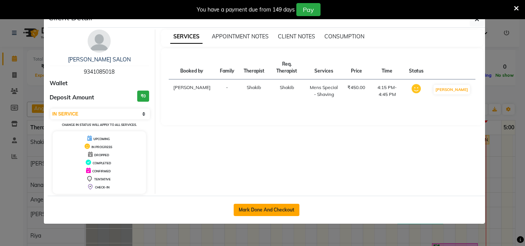
click at [265, 206] on button "Mark Done And Checkout" at bounding box center [267, 210] width 66 height 12
select select "service"
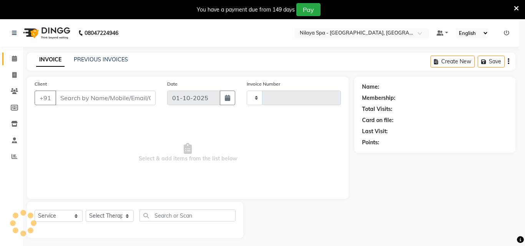
type input "1649"
select select "8066"
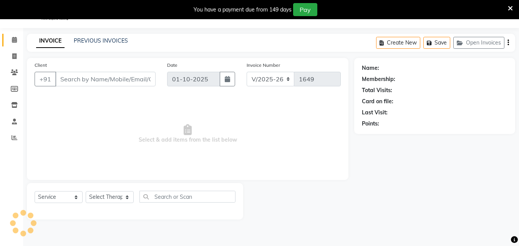
scroll to position [19, 0]
type input "93******18"
select select "78958"
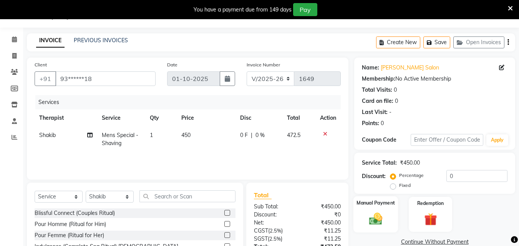
click at [374, 216] on img at bounding box center [376, 218] width 22 height 15
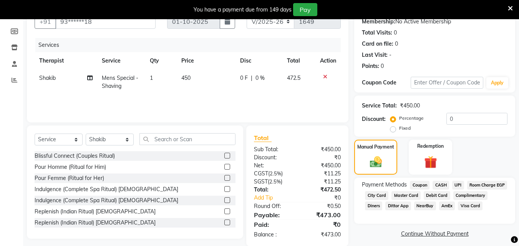
scroll to position [88, 0]
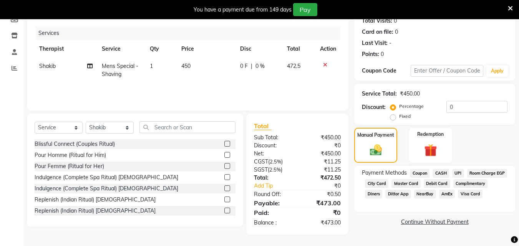
click at [421, 183] on span "Master Card" at bounding box center [406, 183] width 29 height 9
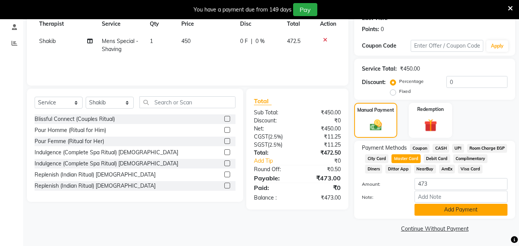
click at [458, 209] on button "Add Payment" at bounding box center [461, 210] width 93 height 12
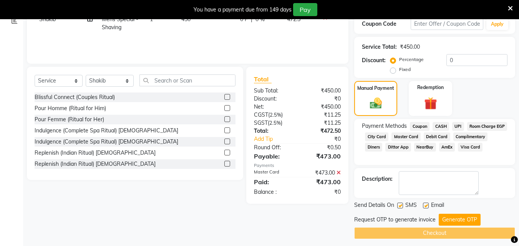
scroll to position [141, 0]
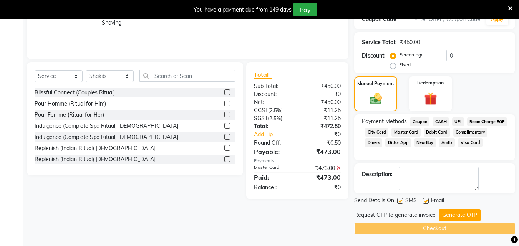
click at [457, 224] on div "Checkout" at bounding box center [434, 229] width 161 height 12
click at [456, 217] on button "Generate OTP" at bounding box center [460, 215] width 42 height 12
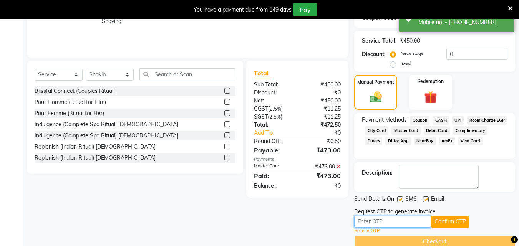
click at [382, 220] on input "text" at bounding box center [392, 222] width 77 height 12
click at [377, 225] on input "text" at bounding box center [392, 222] width 77 height 12
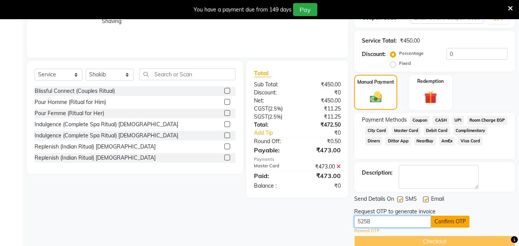
type input "5258"
click at [449, 224] on button "Confirm OTP" at bounding box center [450, 222] width 38 height 12
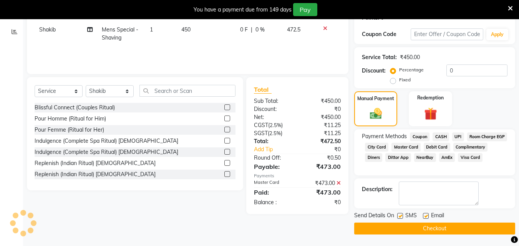
scroll to position [126, 0]
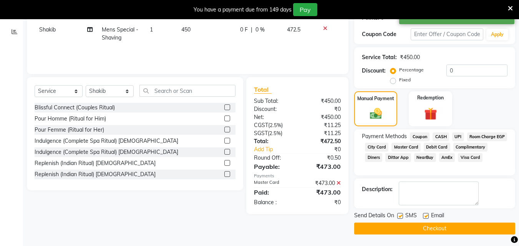
click at [449, 224] on button "Checkout" at bounding box center [434, 229] width 161 height 12
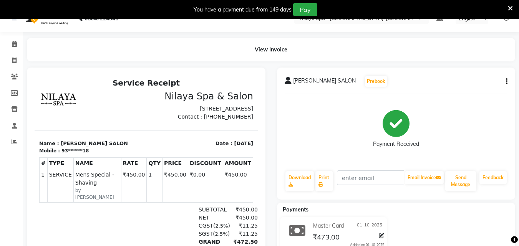
scroll to position [11, 0]
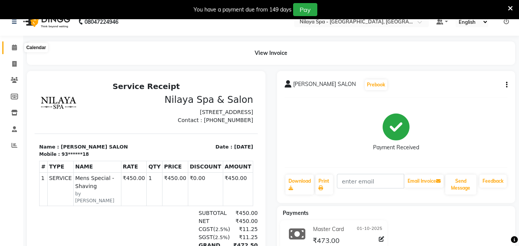
click at [15, 47] on icon at bounding box center [14, 48] width 5 height 6
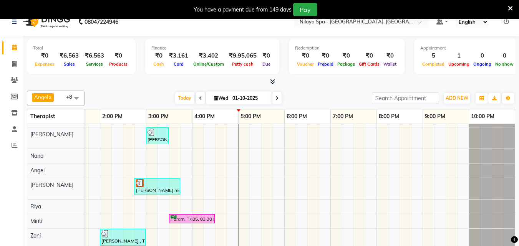
scroll to position [28, 0]
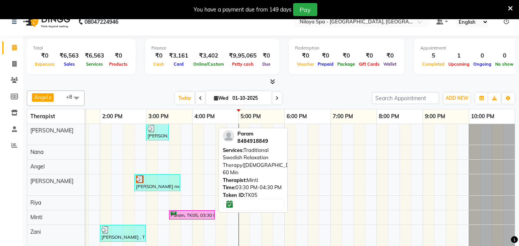
click at [200, 212] on div "Param, TK05, 03:30 PM-04:30 PM, Traditional Swedish Relaxation Therapy(Male) 60…" at bounding box center [192, 215] width 44 height 7
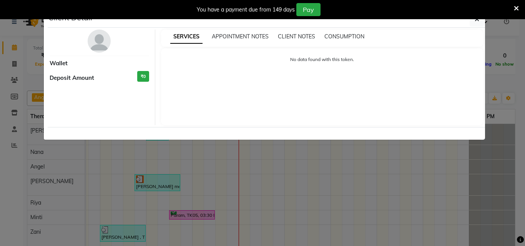
select select "6"
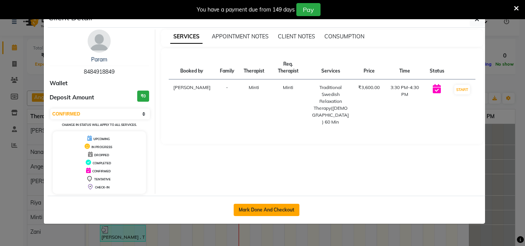
click at [283, 209] on button "Mark Done And Checkout" at bounding box center [267, 210] width 66 height 12
select select "service"
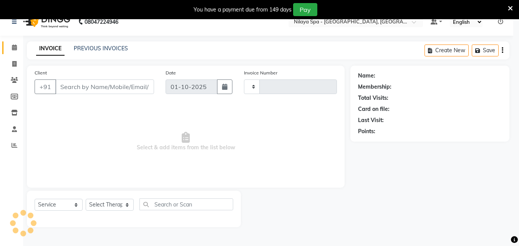
type input "1650"
select select "8066"
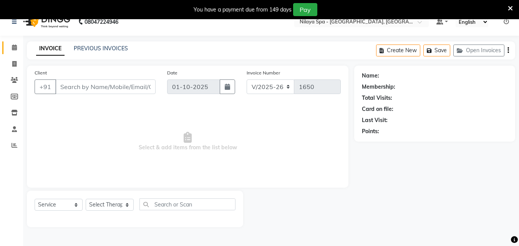
type input "84******49"
select select "90192"
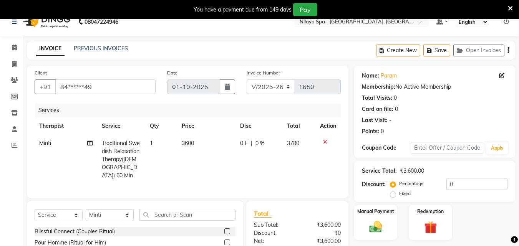
click at [324, 142] on icon at bounding box center [325, 142] width 4 height 5
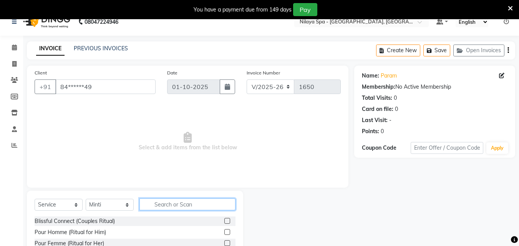
click at [170, 202] on input "text" at bounding box center [188, 205] width 96 height 12
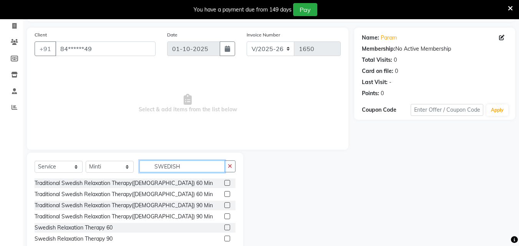
scroll to position [50, 0]
type input "SWEDISH"
click at [227, 203] on label at bounding box center [227, 205] width 6 height 6
click at [227, 203] on input "checkbox" at bounding box center [226, 205] width 5 height 5
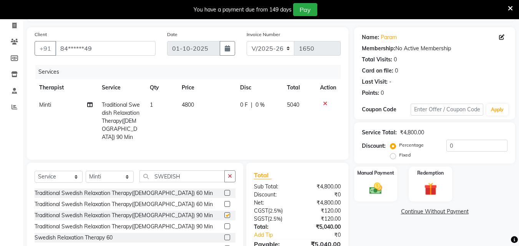
checkbox input "false"
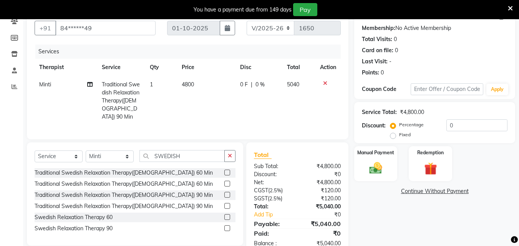
scroll to position [88, 0]
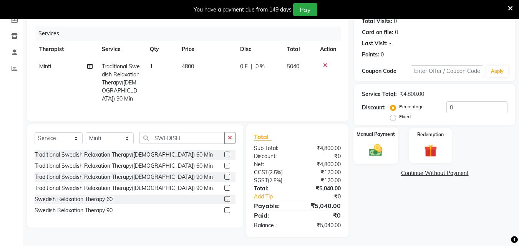
click at [391, 148] on div "Manual Payment" at bounding box center [376, 146] width 45 height 37
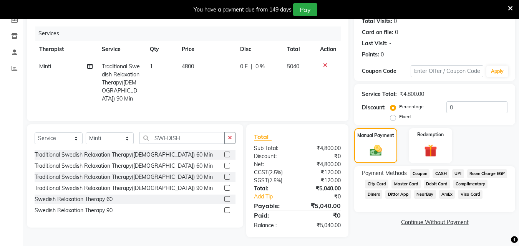
click at [467, 178] on span "Room Charge EGP" at bounding box center [487, 174] width 40 height 9
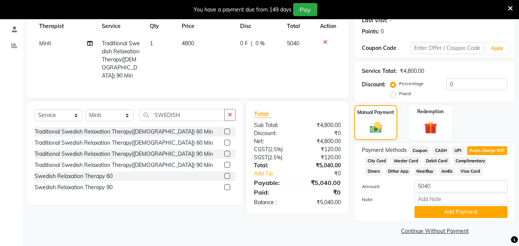
scroll to position [124, 0]
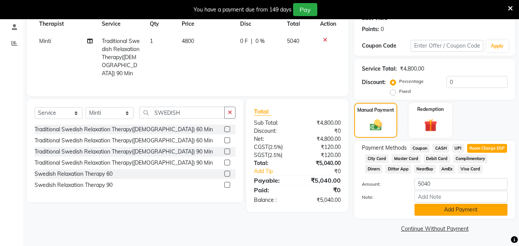
click at [441, 209] on button "Add Payment" at bounding box center [461, 210] width 93 height 12
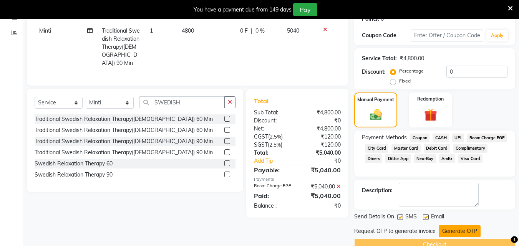
click at [462, 231] on button "Generate OTP" at bounding box center [460, 232] width 42 height 12
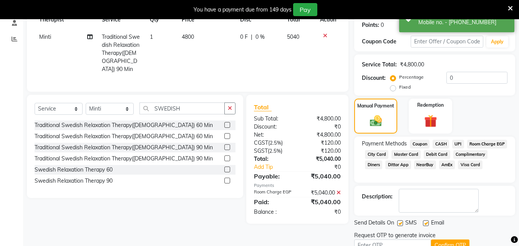
scroll to position [156, 0]
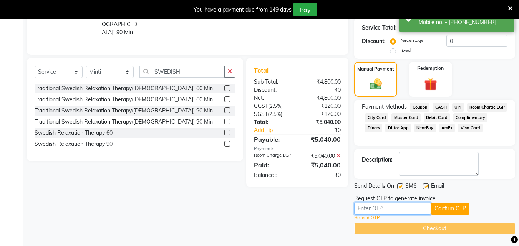
click at [397, 213] on input "text" at bounding box center [392, 209] width 77 height 12
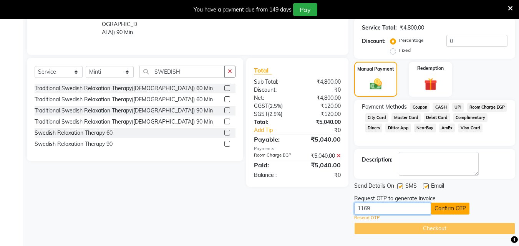
type input "1169"
click at [463, 212] on button "Confirm OTP" at bounding box center [450, 209] width 38 height 12
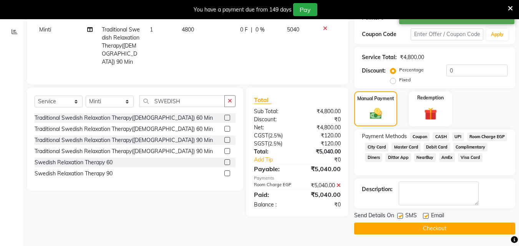
scroll to position [126, 0]
click at [444, 227] on button "Checkout" at bounding box center [434, 229] width 161 height 12
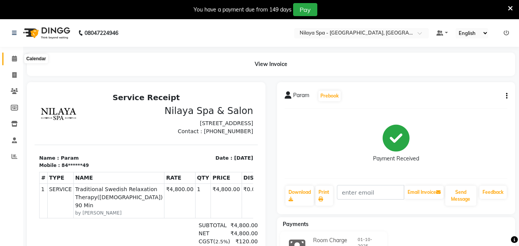
click at [14, 60] on icon at bounding box center [14, 59] width 5 height 6
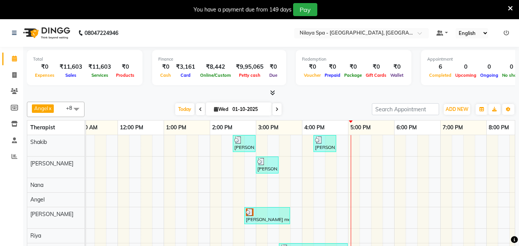
click at [359, 146] on div "Vikram Aaditya , TK03, 02:30 PM-03:00 PM, Hair Care - Therapies - Hair Cut (Wit…" at bounding box center [279, 210] width 692 height 151
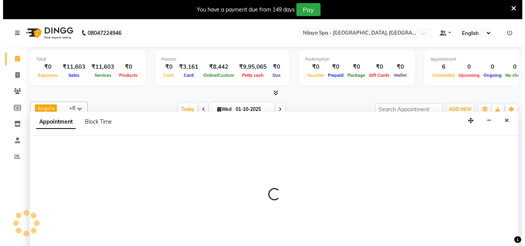
scroll to position [19, 0]
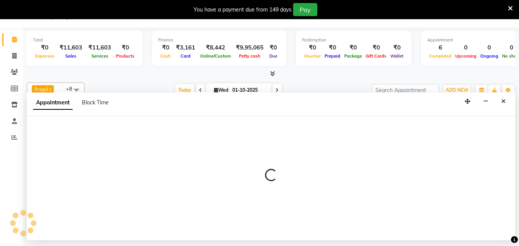
select select "78958"
select select "1020"
select select "tentative"
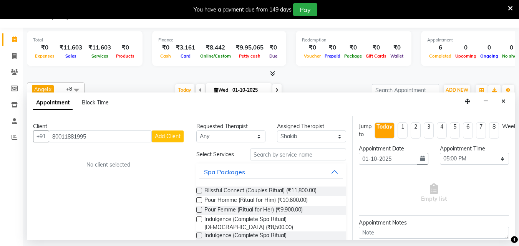
type input "80011881995"
click at [166, 143] on div "Client +91 80011881995 Add Client No client selected" at bounding box center [108, 178] width 163 height 124
click at [171, 135] on span "Add Client" at bounding box center [168, 136] width 26 height 7
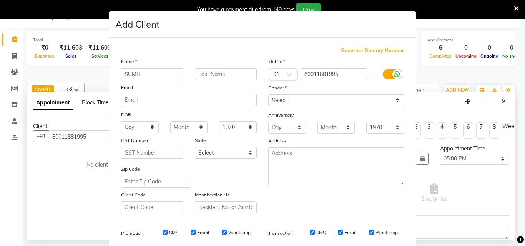
type input "SUMIT"
click at [220, 78] on input "text" at bounding box center [226, 74] width 62 height 12
type input "PATRA"
click at [310, 98] on select "Select Male Female Other Prefer Not To Say" at bounding box center [336, 101] width 136 height 12
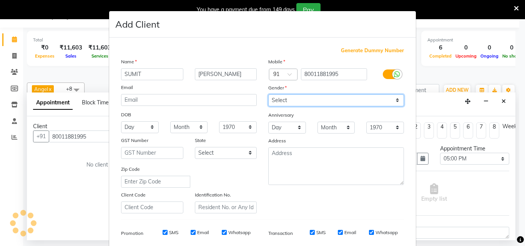
select select "male"
click at [268, 95] on select "Select Male Female Other Prefer Not To Say" at bounding box center [336, 101] width 136 height 12
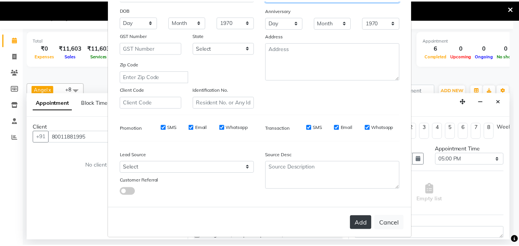
scroll to position [108, 0]
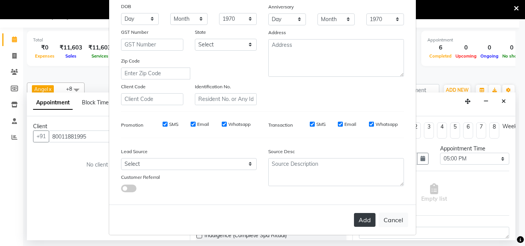
click at [361, 222] on button "Add" at bounding box center [365, 220] width 22 height 14
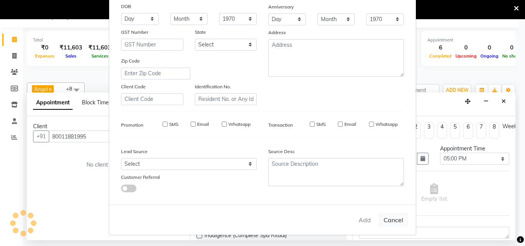
type input "80*******95"
select select
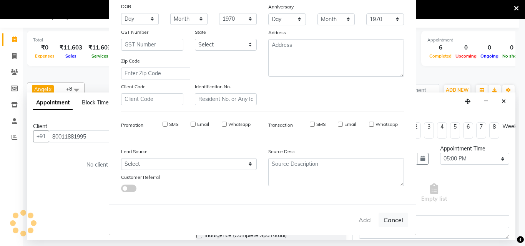
select select
checkbox input "false"
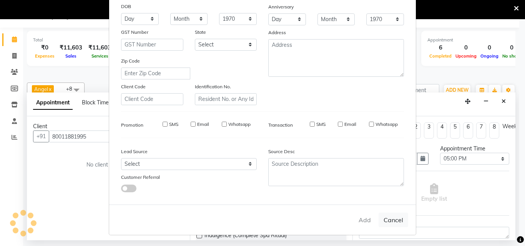
checkbox input "false"
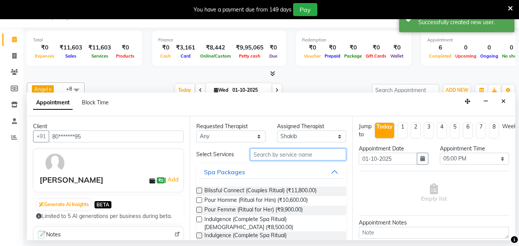
click at [288, 156] on input "text" at bounding box center [298, 155] width 96 height 12
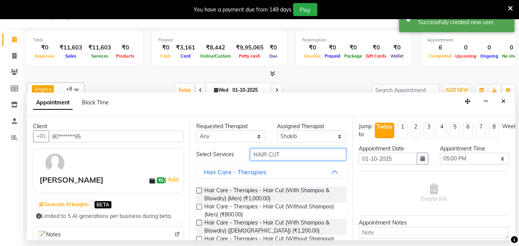
type input "HAIR CUT"
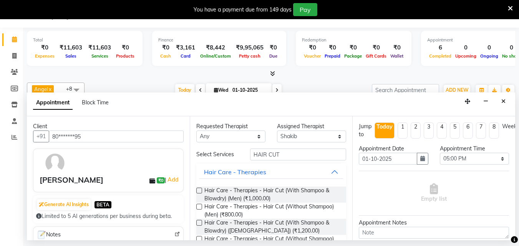
click at [197, 206] on label at bounding box center [199, 207] width 6 height 6
click at [197, 206] on input "checkbox" at bounding box center [198, 207] width 5 height 5
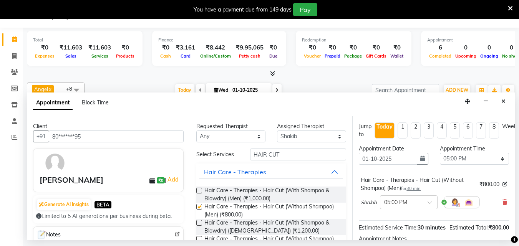
checkbox input "false"
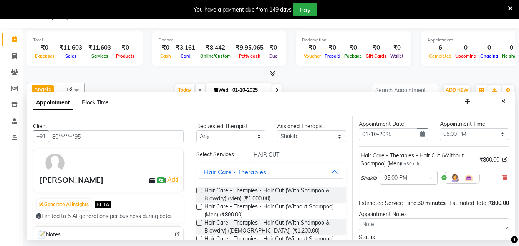
scroll to position [38, 0]
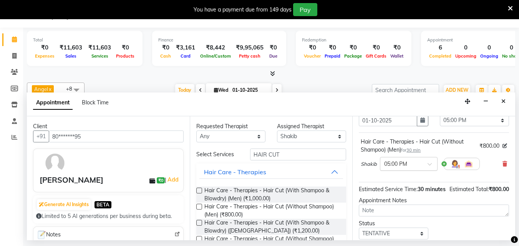
click at [427, 166] on div at bounding box center [409, 164] width 57 height 8
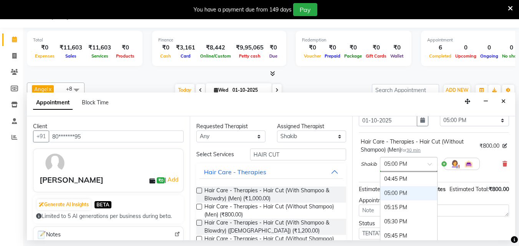
scroll to position [427, 0]
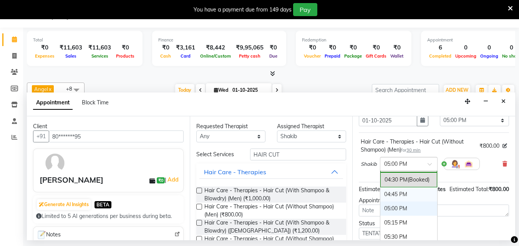
click at [403, 190] on div "04:45 PM" at bounding box center [409, 195] width 57 height 14
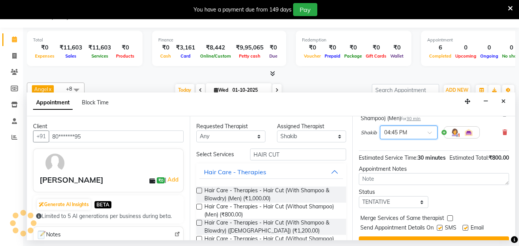
scroll to position [100, 0]
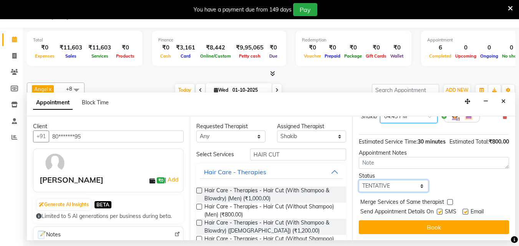
click at [401, 180] on select "Select TENTATIVE CONFIRM CHECK-IN UPCOMING" at bounding box center [393, 186] width 69 height 12
select select "confirm booking"
click at [359, 180] on select "Select TENTATIVE CONFIRM CHECK-IN UPCOMING" at bounding box center [393, 186] width 69 height 12
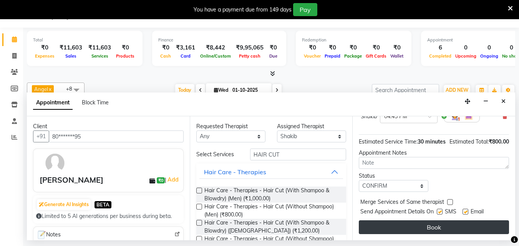
click at [406, 221] on button "Book" at bounding box center [434, 228] width 150 height 14
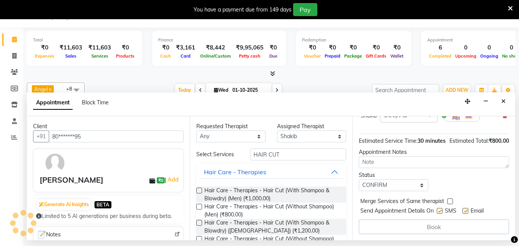
scroll to position [0, 0]
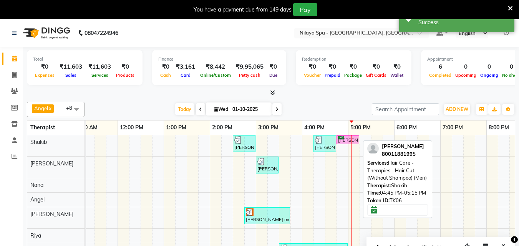
click at [349, 138] on div "SUMIT PATRA, TK06, 04:45 PM-05:15 PM, Hair Care - Therapies - Hair Cut (Without…" at bounding box center [347, 139] width 21 height 7
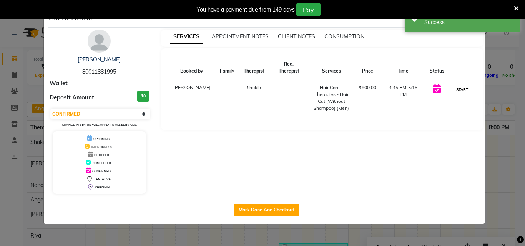
click at [467, 85] on button "START" at bounding box center [462, 90] width 16 height 10
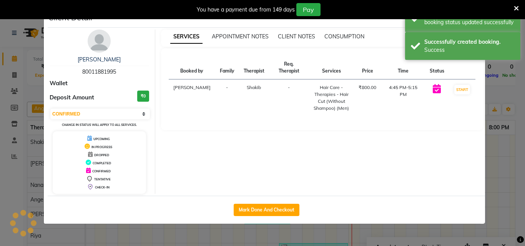
click at [489, 145] on div "SERVICES APPOINTMENT NOTES CLIENT NOTES CONSUMPTION Booked by Family Therapist …" at bounding box center [322, 112] width 334 height 165
select select "1"
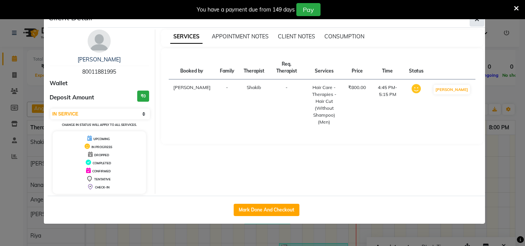
click at [474, 20] on button "button" at bounding box center [477, 19] width 15 height 15
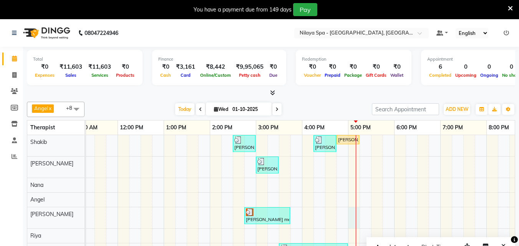
click at [359, 219] on div "Vikram Aaditya , TK03, 02:30 PM-03:00 PM, Hair Care - Therapies - Hair Cut (Wit…" at bounding box center [279, 210] width 692 height 151
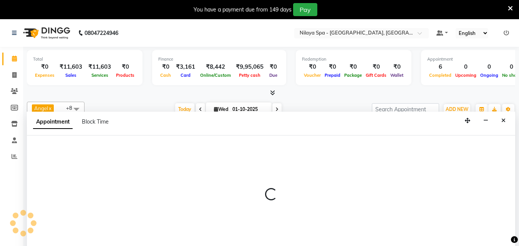
scroll to position [19, 0]
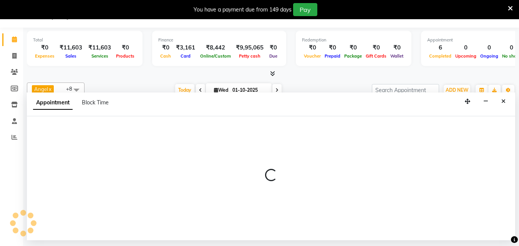
select select "78999"
select select "tentative"
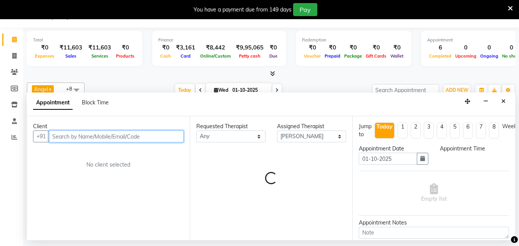
select select "1020"
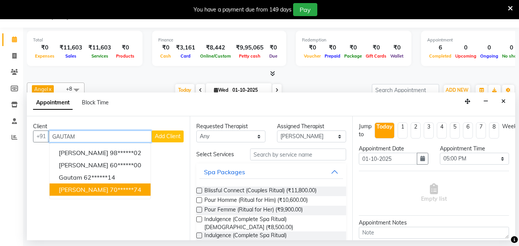
click at [101, 189] on button "Dr gautam Lal 70******74" at bounding box center [100, 190] width 101 height 12
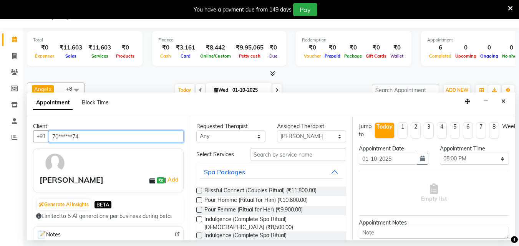
type input "70******74"
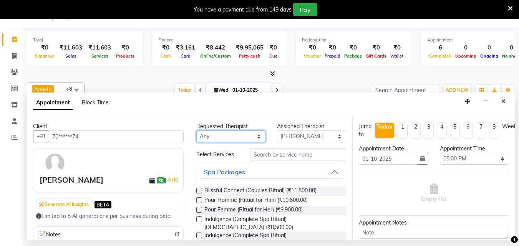
click at [254, 138] on select "Any Angel Irene Minti Nana Neelam Riya Shakib Zani" at bounding box center [230, 137] width 69 height 12
select select "78999"
click at [196, 131] on select "Any Angel Irene Minti Nana Neelam Riya Shakib Zani" at bounding box center [230, 137] width 69 height 12
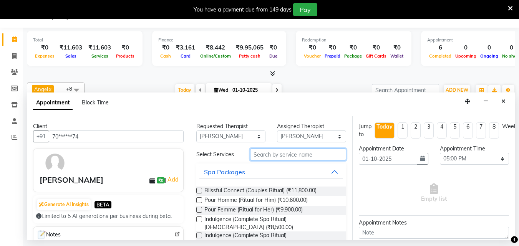
click at [269, 154] on input "text" at bounding box center [298, 155] width 96 height 12
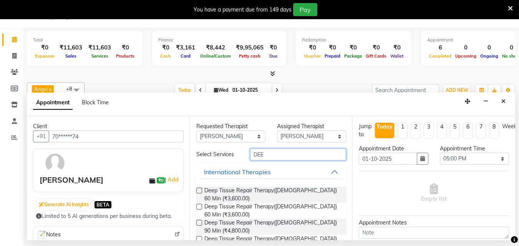
type input "DEE"
click at [200, 191] on label at bounding box center [199, 191] width 6 height 6
click at [200, 191] on input "checkbox" at bounding box center [198, 191] width 5 height 5
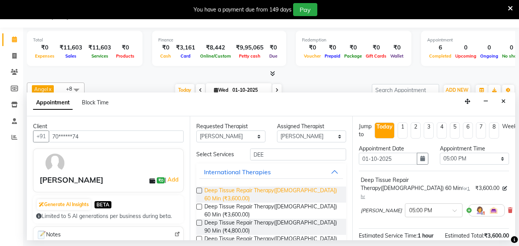
click at [240, 190] on span "Deep Tissue Repair Therapy([DEMOGRAPHIC_DATA]) 60 Min (₹3,600.00)" at bounding box center [272, 195] width 136 height 16
checkbox input "false"
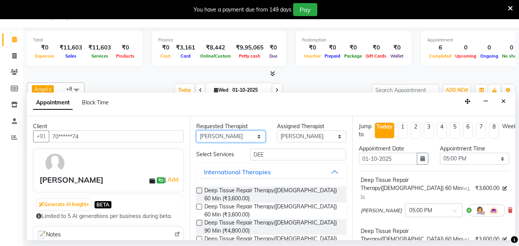
click at [255, 135] on select "Any Angel Irene Minti Nana Neelam Riya Shakib Zani" at bounding box center [230, 137] width 69 height 12
select select "90193"
click at [196, 131] on select "Any Angel Irene Minti Nana Neelam Riya Shakib Zani" at bounding box center [230, 137] width 69 height 12
select select "90193"
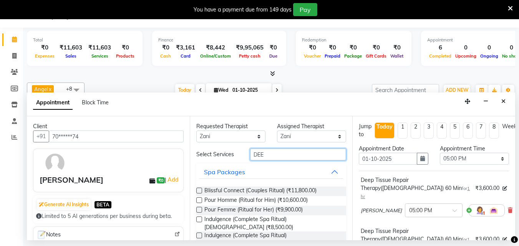
click at [263, 155] on input "DEE" at bounding box center [298, 155] width 96 height 12
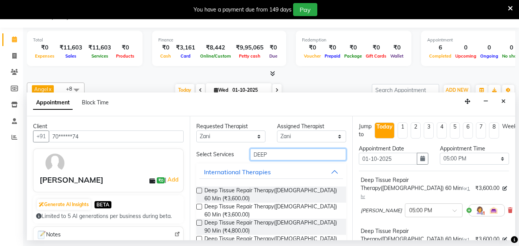
type input "DEEP"
click at [199, 188] on label at bounding box center [199, 191] width 6 height 6
click at [199, 189] on input "checkbox" at bounding box center [198, 191] width 5 height 5
checkbox input "false"
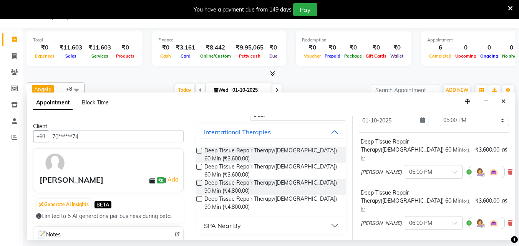
scroll to position [77, 0]
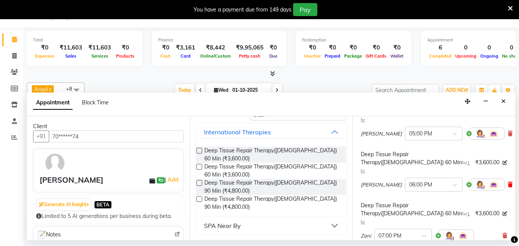
click at [508, 182] on icon at bounding box center [510, 184] width 5 height 5
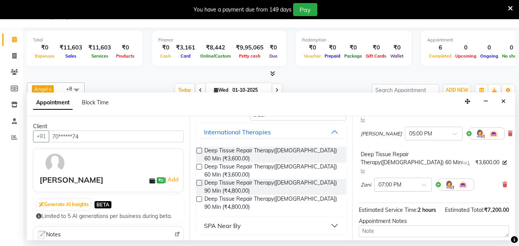
click at [422, 180] on div at bounding box center [403, 184] width 57 height 8
click at [399, 216] on div "05:00 PM" at bounding box center [403, 223] width 57 height 14
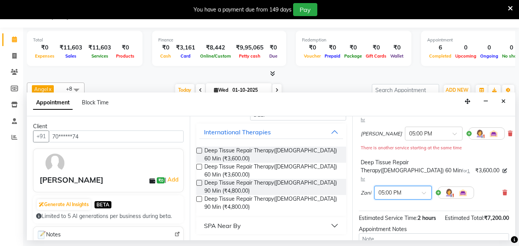
scroll to position [151, 0]
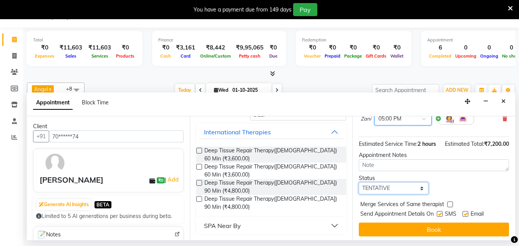
click at [399, 183] on select "Select TENTATIVE CONFIRM CHECK-IN UPCOMING" at bounding box center [393, 189] width 69 height 12
select select "confirm booking"
click at [359, 183] on select "Select TENTATIVE CONFIRM CHECK-IN UPCOMING" at bounding box center [393, 189] width 69 height 12
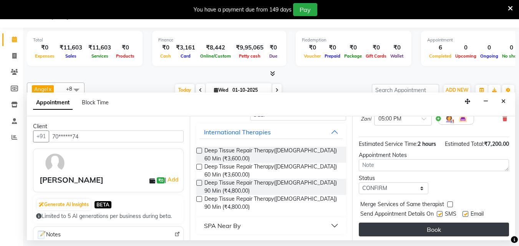
click at [399, 223] on button "Book" at bounding box center [434, 230] width 150 height 14
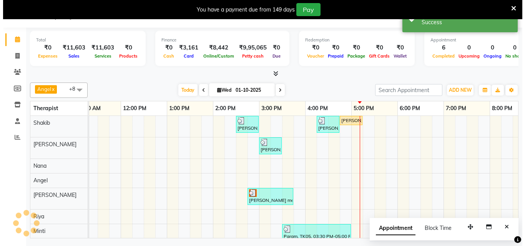
scroll to position [0, 0]
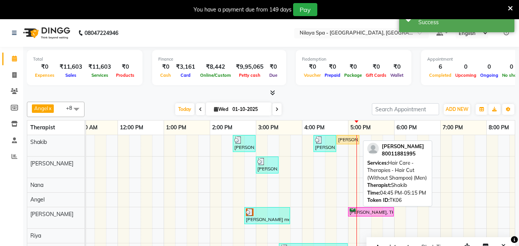
click at [349, 138] on div "SUMIT PATRA, TK06, 04:45 PM-05:15 PM, Hair Care - Therapies - Hair Cut (Without…" at bounding box center [347, 139] width 21 height 7
select select "1"
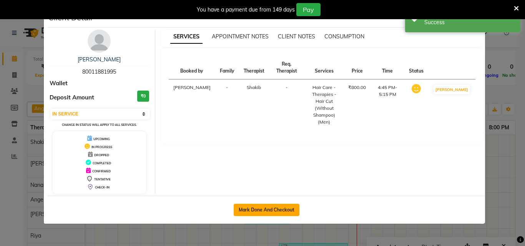
click at [268, 207] on button "Mark Done And Checkout" at bounding box center [267, 210] width 66 height 12
select select "service"
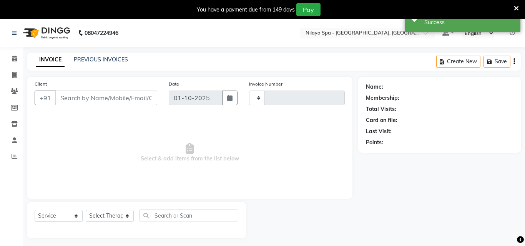
type input "1651"
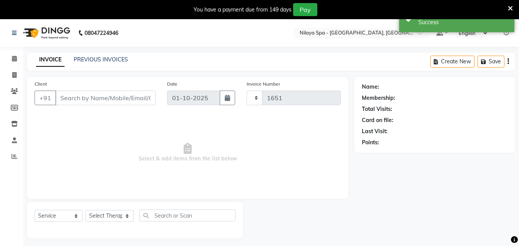
select select "8066"
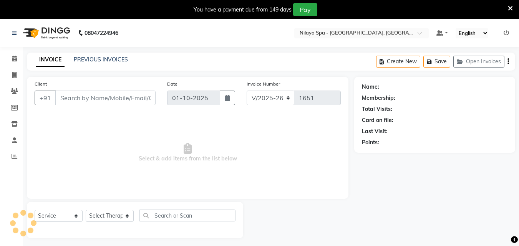
type input "80*******95"
select select "78958"
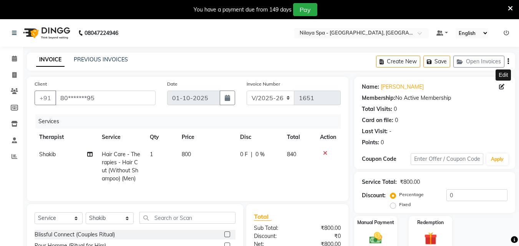
click at [502, 86] on icon at bounding box center [501, 86] width 5 height 5
select select "male"
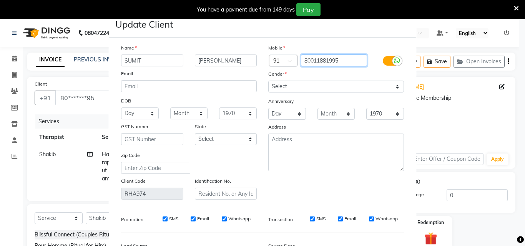
click at [352, 61] on input "80011881995" at bounding box center [334, 61] width 66 height 12
type input "8"
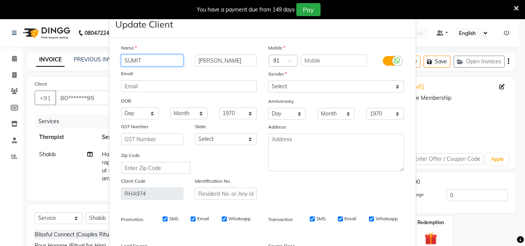
click at [159, 61] on input "SUMIT" at bounding box center [152, 61] width 62 height 12
type input "S"
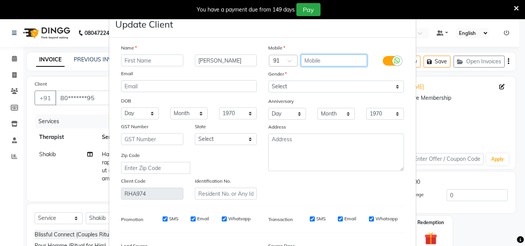
click at [306, 65] on input "text" at bounding box center [334, 61] width 66 height 12
type input "9840580772"
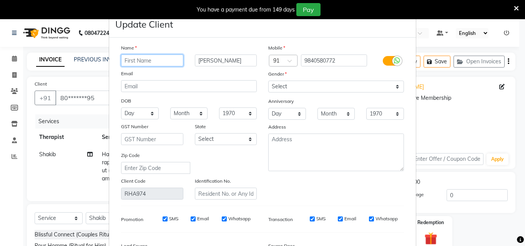
drag, startPoint x: 138, startPoint y: 62, endPoint x: 171, endPoint y: 63, distance: 33.1
click at [138, 62] on input "text" at bounding box center [152, 61] width 62 height 12
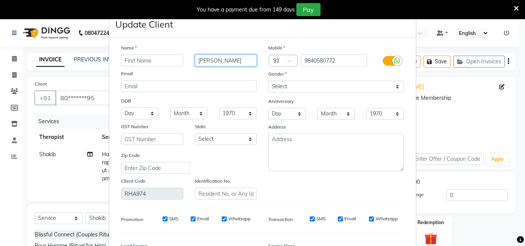
click at [221, 59] on input "PATRA" at bounding box center [226, 61] width 62 height 12
type input "P"
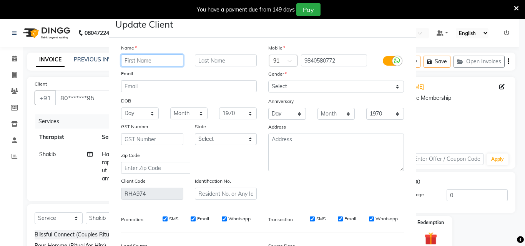
click at [164, 63] on input "text" at bounding box center [152, 61] width 62 height 12
type input "Sushmit"
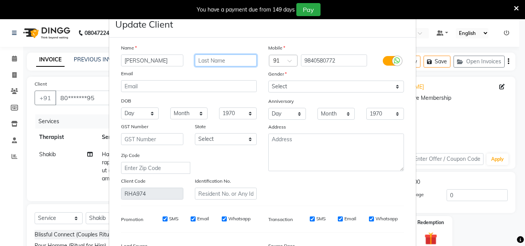
click at [216, 60] on input "text" at bounding box center [226, 61] width 62 height 12
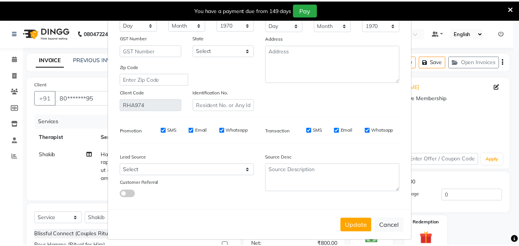
scroll to position [95, 0]
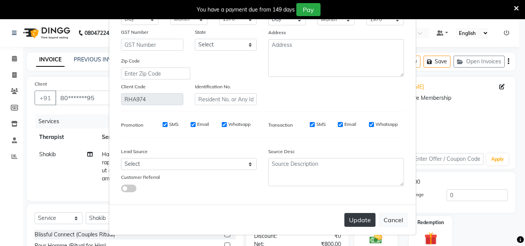
type input "Sarkar"
click at [361, 219] on button "Update" at bounding box center [359, 220] width 31 height 14
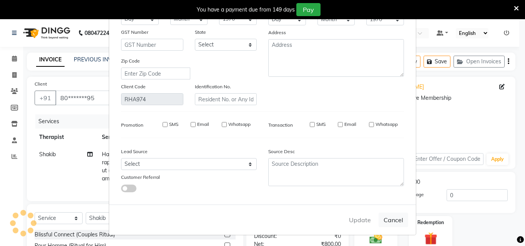
type input "98******72"
select select
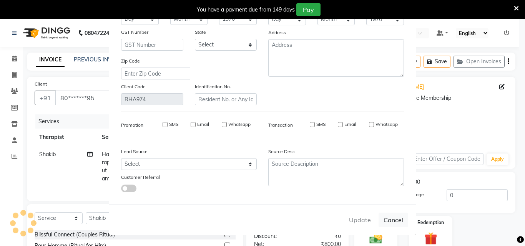
select select
checkbox input "false"
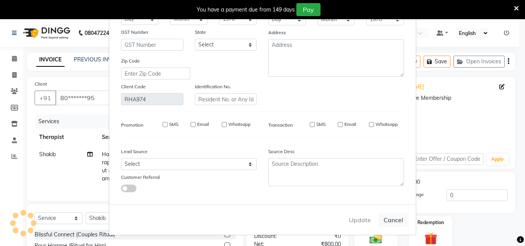
checkbox input "false"
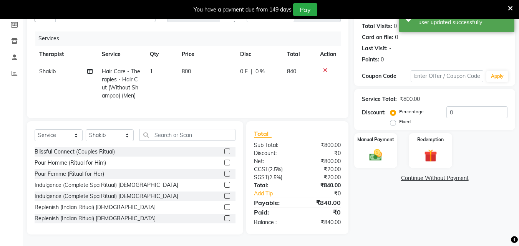
scroll to position [89, 0]
click at [380, 148] on img at bounding box center [376, 155] width 22 height 15
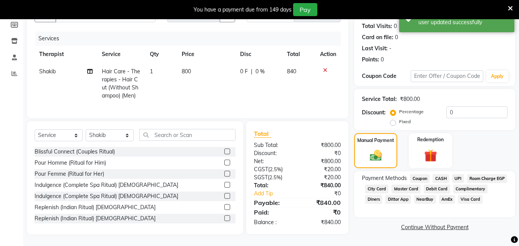
click at [467, 182] on span "Room Charge EGP" at bounding box center [487, 178] width 40 height 9
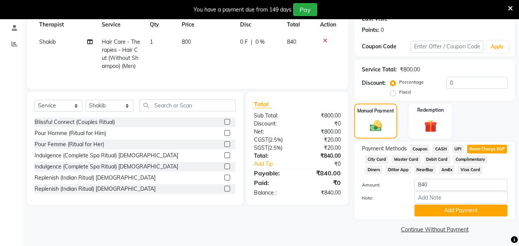
scroll to position [124, 0]
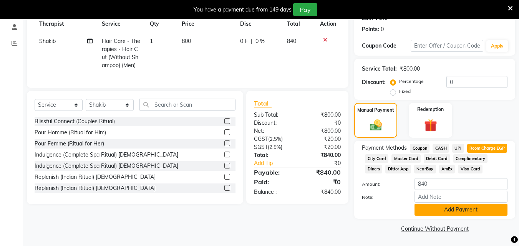
click at [464, 211] on button "Add Payment" at bounding box center [461, 210] width 93 height 12
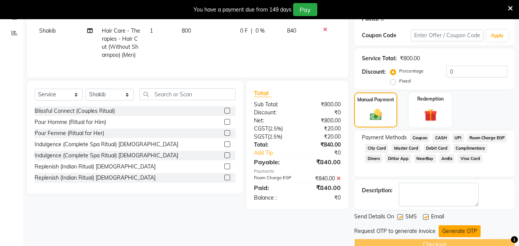
click at [459, 236] on button "Generate OTP" at bounding box center [460, 232] width 42 height 12
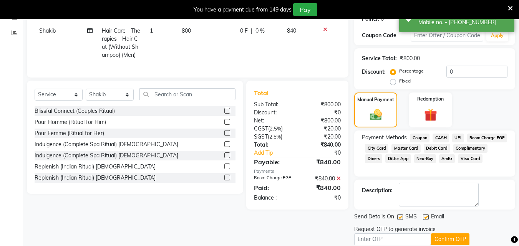
scroll to position [156, 0]
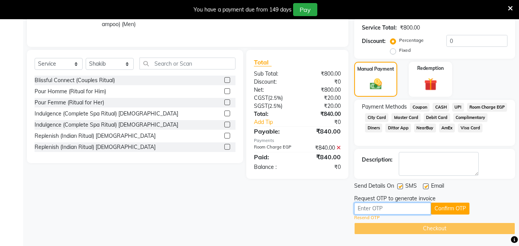
click at [394, 207] on input "text" at bounding box center [392, 209] width 77 height 12
click at [387, 207] on input "text" at bounding box center [392, 209] width 77 height 12
click at [413, 211] on input "text" at bounding box center [392, 209] width 77 height 12
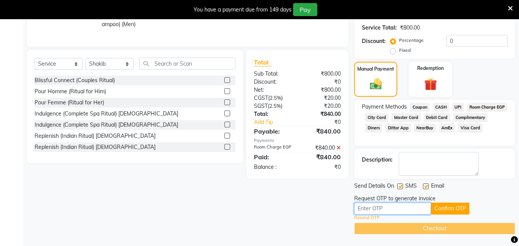
click at [413, 211] on input "text" at bounding box center [392, 209] width 77 height 12
type input "8590"
drag, startPoint x: 449, startPoint y: 207, endPoint x: 451, endPoint y: 212, distance: 5.9
click at [450, 207] on button "Confirm OTP" at bounding box center [450, 209] width 38 height 12
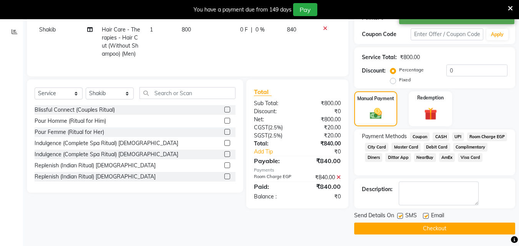
scroll to position [126, 0]
click at [443, 228] on button "Checkout" at bounding box center [434, 229] width 161 height 12
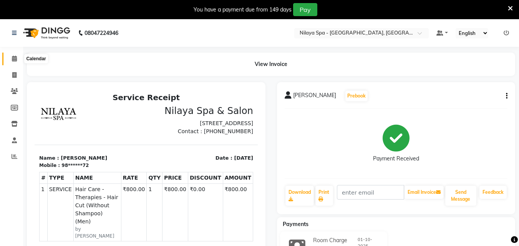
click at [11, 58] on span at bounding box center [14, 59] width 13 height 9
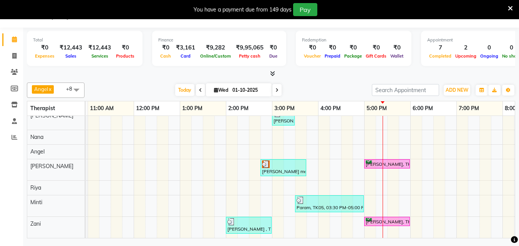
scroll to position [0, 140]
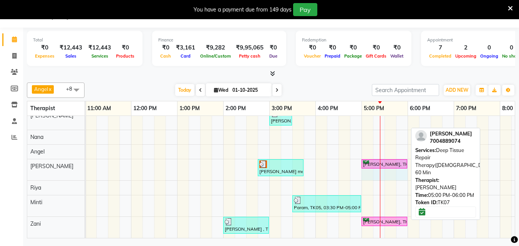
drag, startPoint x: 407, startPoint y: 160, endPoint x: 400, endPoint y: 152, distance: 10.3
drag, startPoint x: 408, startPoint y: 156, endPoint x: 397, endPoint y: 156, distance: 10.4
click at [397, 156] on div "Vikram Aaditya , TK03, 02:30 PM-03:00 PM, Hair Care - Therapies - Hair Cut (Wit…" at bounding box center [293, 162] width 692 height 151
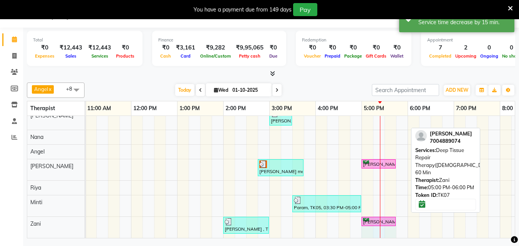
drag, startPoint x: 406, startPoint y: 212, endPoint x: 394, endPoint y: 208, distance: 12.2
click at [394, 208] on div "Vikram Aaditya , TK03, 02:30 PM-03:00 PM, Hair Care - Therapies - Hair Cut (Wit…" at bounding box center [293, 162] width 692 height 151
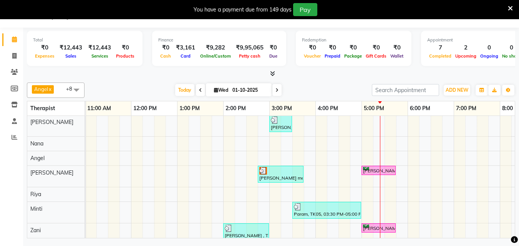
scroll to position [35, 0]
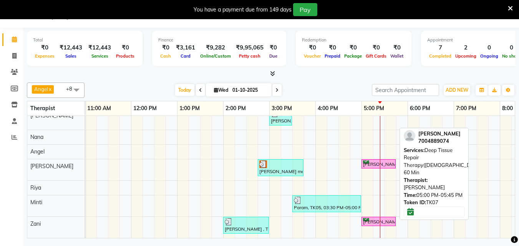
click at [390, 161] on div "[PERSON_NAME], TK07, 05:00 PM-05:45 PM, Deep Tissue Repair Therapy([DEMOGRAPHIC…" at bounding box center [378, 164] width 33 height 7
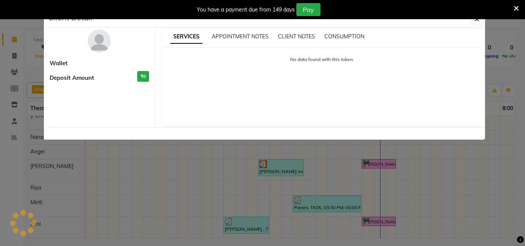
select select "6"
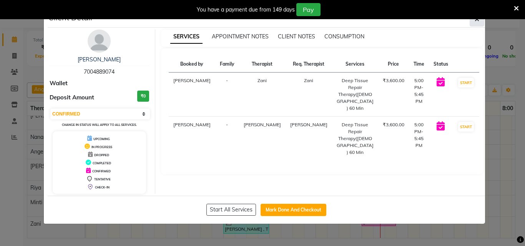
click at [475, 23] on span "button" at bounding box center [477, 19] width 5 height 8
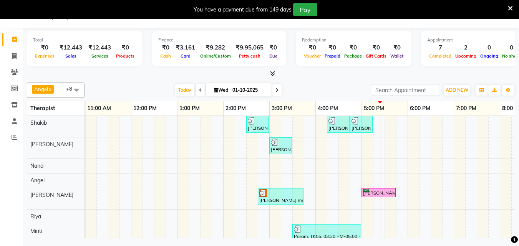
scroll to position [23, 140]
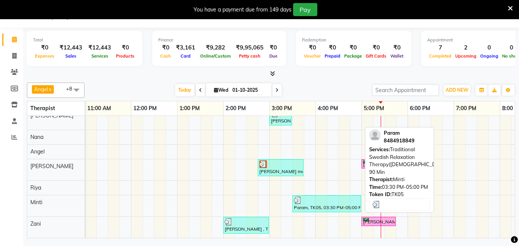
click at [339, 202] on div "Param, TK05, 03:30 PM-05:00 PM, Traditional Swedish Relaxation Therapy([DEMOGRA…" at bounding box center [326, 204] width 67 height 15
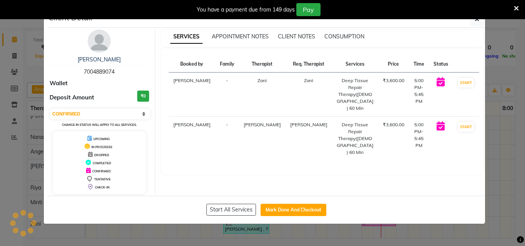
select select "3"
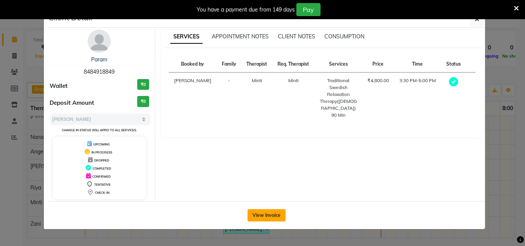
click at [273, 214] on button "View Invoice" at bounding box center [267, 215] width 38 height 12
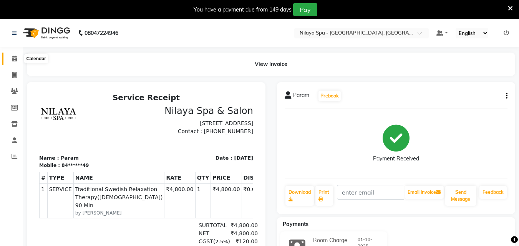
click at [17, 60] on span at bounding box center [14, 59] width 13 height 9
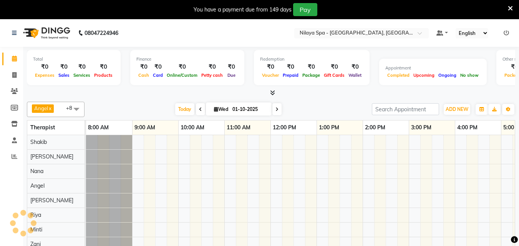
scroll to position [0, 125]
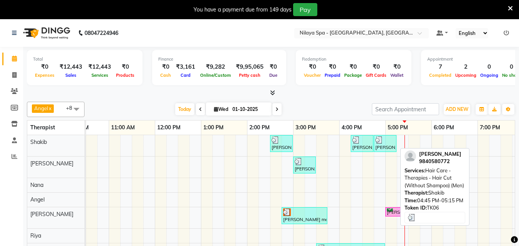
click at [377, 143] on img at bounding box center [380, 140] width 8 height 8
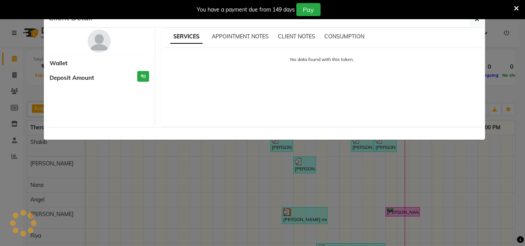
select select "3"
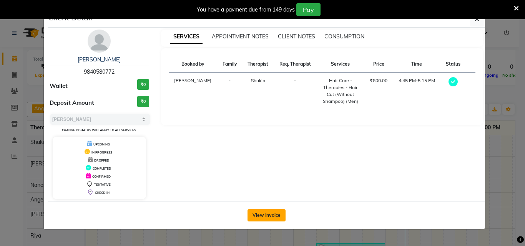
click at [270, 213] on button "View Invoice" at bounding box center [267, 215] width 38 height 12
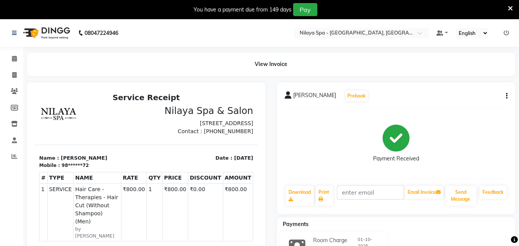
click at [509, 8] on icon at bounding box center [510, 8] width 5 height 7
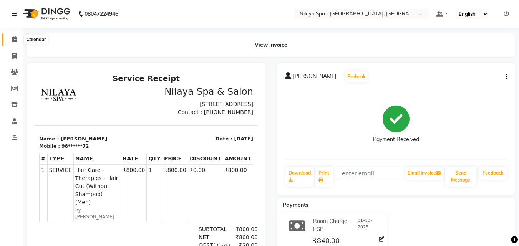
click at [14, 40] on icon at bounding box center [14, 40] width 5 height 6
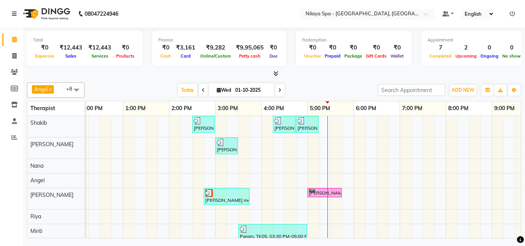
scroll to position [30, 194]
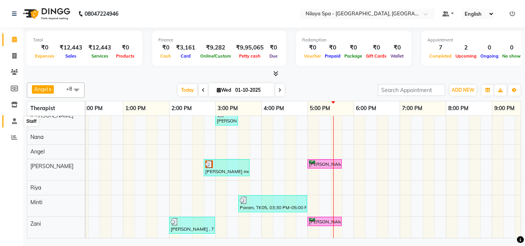
click at [16, 120] on icon at bounding box center [14, 121] width 5 height 6
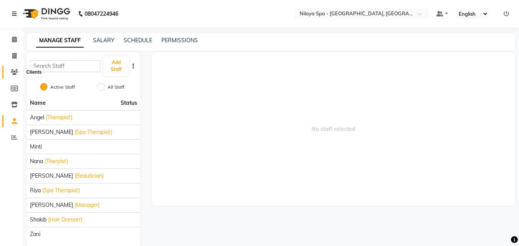
click at [13, 69] on icon at bounding box center [14, 72] width 7 height 6
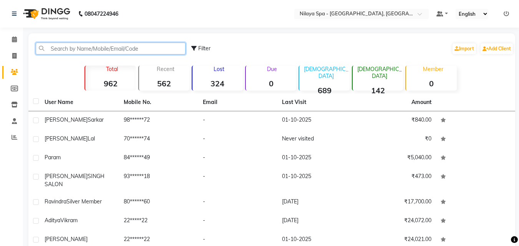
click at [96, 47] on input "text" at bounding box center [111, 49] width 150 height 12
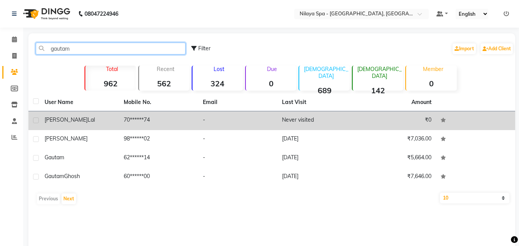
type input "gautam"
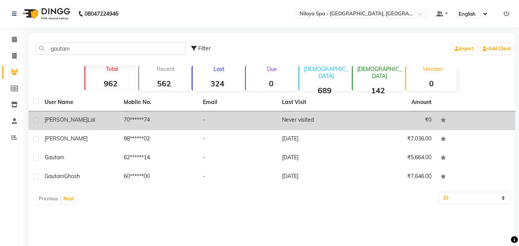
click at [85, 121] on div "Dr gautam Lal" at bounding box center [80, 120] width 70 height 8
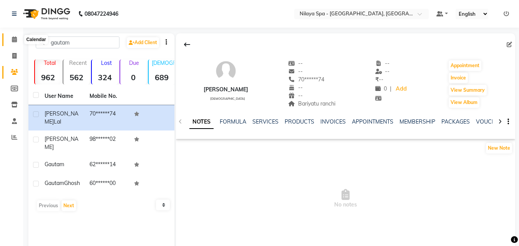
click at [12, 40] on icon at bounding box center [14, 40] width 5 height 6
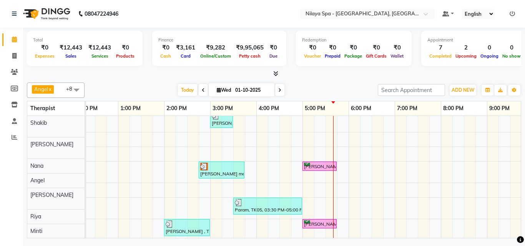
scroll to position [35, 0]
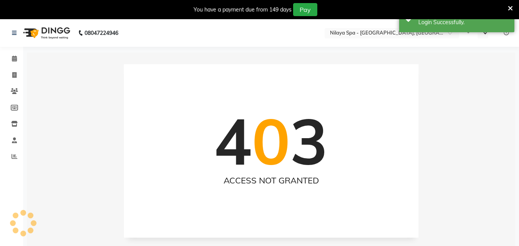
select select "en"
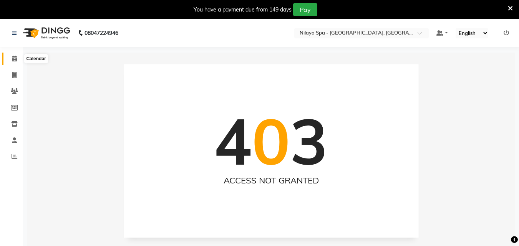
click at [13, 61] on icon at bounding box center [14, 59] width 5 height 6
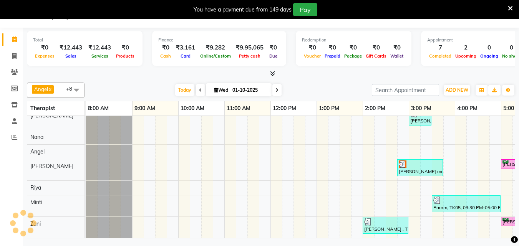
scroll to position [0, 263]
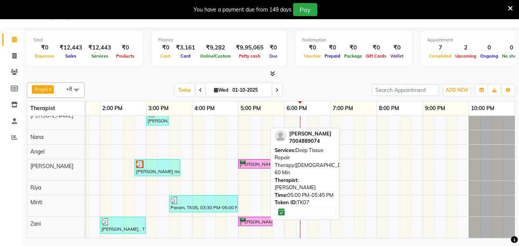
drag, startPoint x: 249, startPoint y: 160, endPoint x: 249, endPoint y: 169, distance: 9.3
click at [249, 169] on div "[PERSON_NAME] , TK03, 02:30 PM-03:00 PM, Hair Care - Therapies - Hair Cut (With…" at bounding box center [169, 162] width 692 height 151
click at [251, 161] on div "[PERSON_NAME], TK07, 05:00 PM-05:45 PM, Deep Tissue Repair Therapy([DEMOGRAPHIC…" at bounding box center [255, 164] width 33 height 7
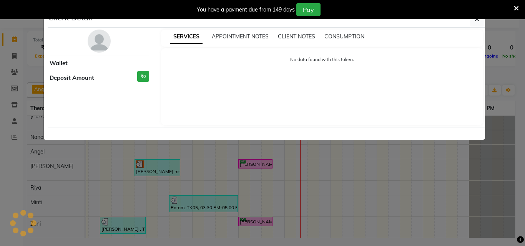
select select "6"
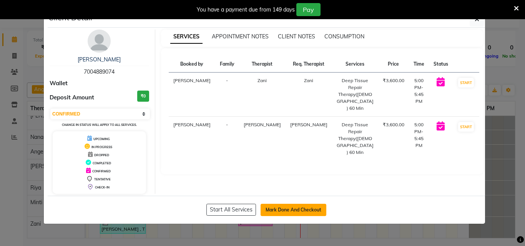
click at [292, 209] on button "Mark Done And Checkout" at bounding box center [294, 210] width 66 height 12
select select "service"
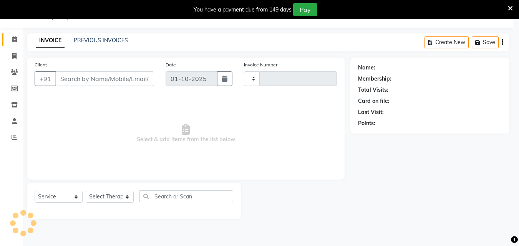
type input "1652"
select select "8066"
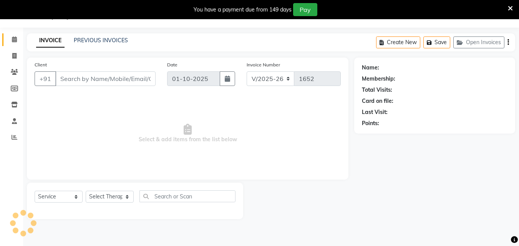
type input "70******74"
select select "90193"
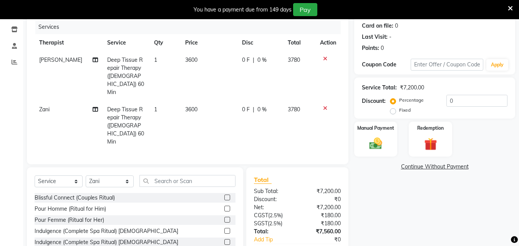
scroll to position [96, 0]
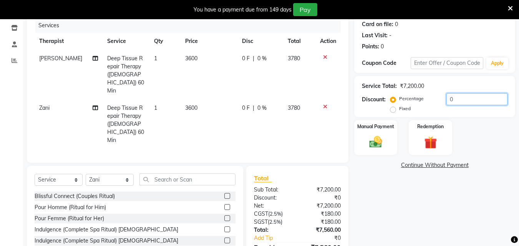
click at [468, 102] on input "0" at bounding box center [477, 99] width 61 height 12
type input "10"
click at [363, 146] on div "Manual Payment" at bounding box center [376, 138] width 45 height 37
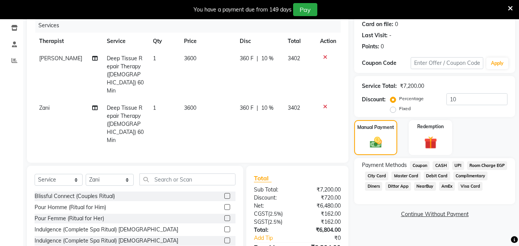
click at [442, 165] on span "CASH" at bounding box center [441, 165] width 17 height 9
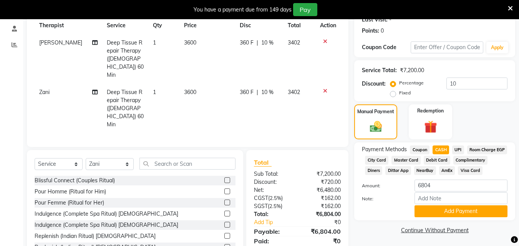
scroll to position [124, 0]
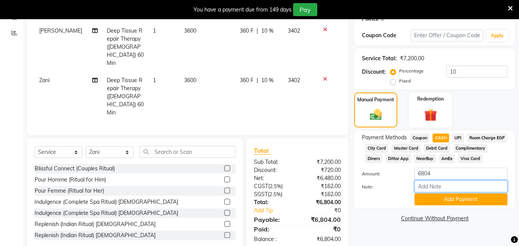
click at [439, 193] on input "Note:" at bounding box center [461, 187] width 93 height 12
click at [435, 180] on input "6804" at bounding box center [461, 174] width 93 height 12
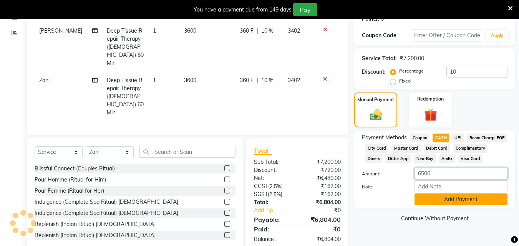
type input "6500"
click at [447, 206] on button "Add Payment" at bounding box center [461, 200] width 93 height 12
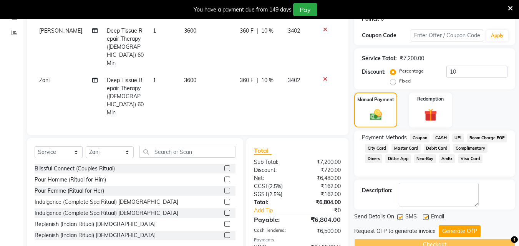
scroll to position [141, 0]
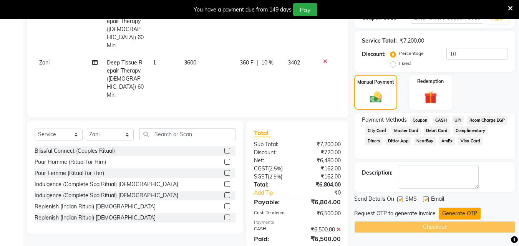
click at [448, 212] on button "Generate OTP" at bounding box center [460, 214] width 42 height 12
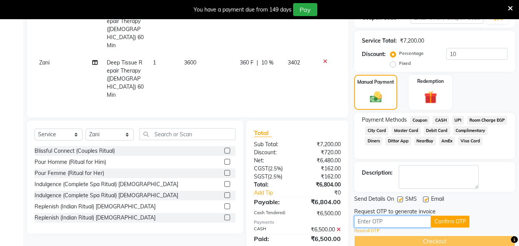
click at [394, 223] on input "text" at bounding box center [392, 222] width 77 height 12
type input "6174"
click at [455, 218] on button "Confirm OTP" at bounding box center [450, 222] width 38 height 12
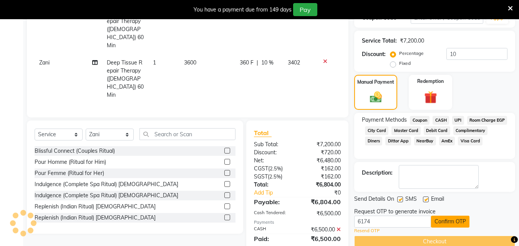
scroll to position [141, 0]
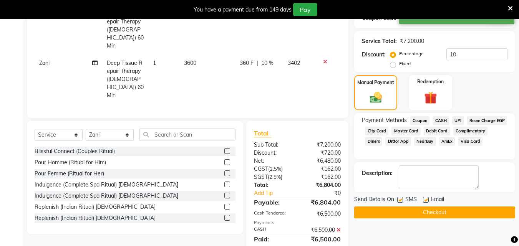
click at [434, 216] on button "Checkout" at bounding box center [434, 213] width 161 height 12
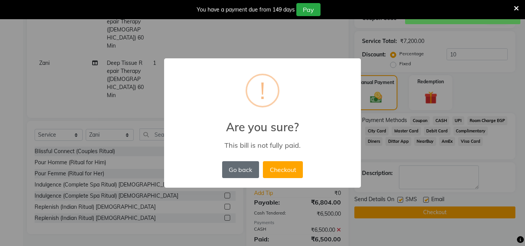
drag, startPoint x: 266, startPoint y: 167, endPoint x: 256, endPoint y: 165, distance: 10.3
click at [256, 165] on div "Go back No Checkout" at bounding box center [262, 170] width 85 height 21
click at [278, 166] on button "Checkout" at bounding box center [283, 169] width 40 height 17
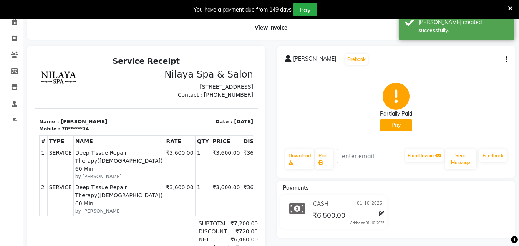
scroll to position [26, 0]
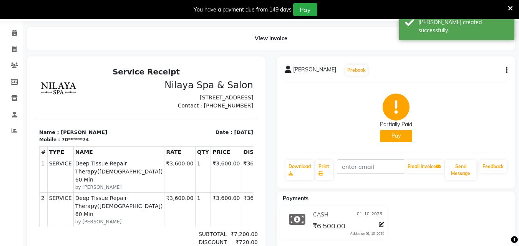
click at [396, 138] on button "Pay" at bounding box center [396, 136] width 32 height 12
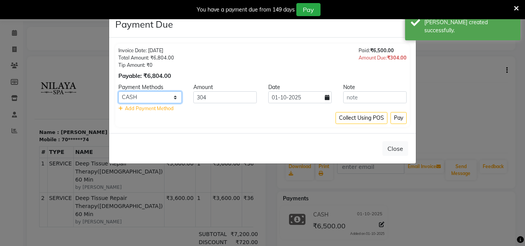
click at [174, 99] on select "Coupon CASH UPI Room Charge EGP City Card Master Card Debit Card Complimentary …" at bounding box center [149, 97] width 63 height 12
select select "8"
click at [118, 91] on select "Coupon CASH UPI Room Charge EGP City Card Master Card Debit Card Complimentary …" at bounding box center [149, 97] width 63 height 12
click at [396, 115] on button "Pay" at bounding box center [399, 118] width 16 height 12
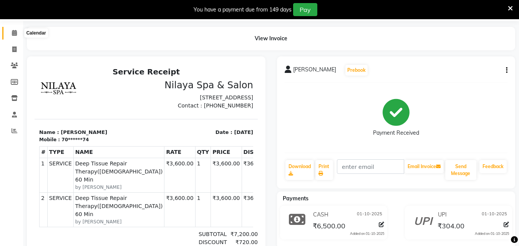
click at [15, 34] on icon at bounding box center [14, 33] width 5 height 6
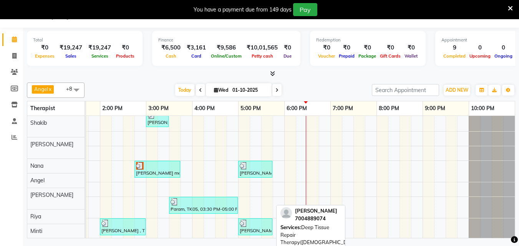
scroll to position [35, 0]
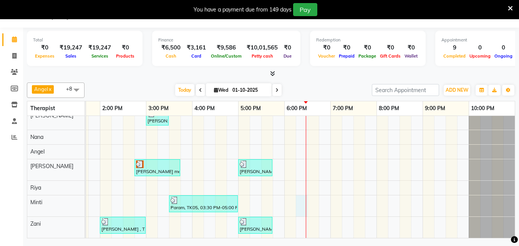
click at [296, 198] on div "[PERSON_NAME] , TK03, 02:30 PM-03:00 PM, Hair Care - Therapies - Hair Cut (With…" at bounding box center [169, 162] width 692 height 151
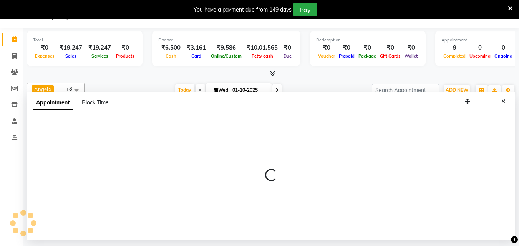
select select "90192"
select select "1095"
select select "tentative"
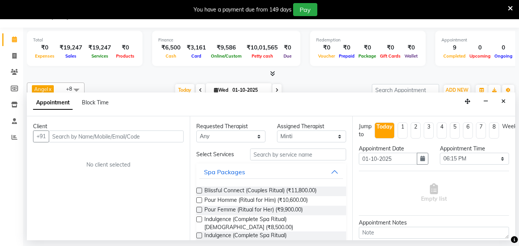
click at [57, 136] on input "text" at bounding box center [116, 137] width 135 height 12
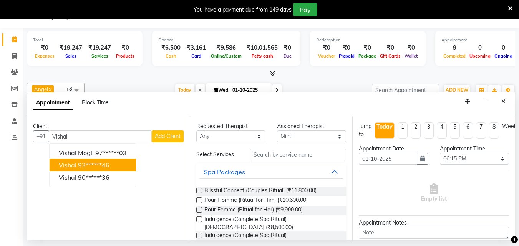
click at [65, 166] on span "Vishal" at bounding box center [68, 165] width 18 height 8
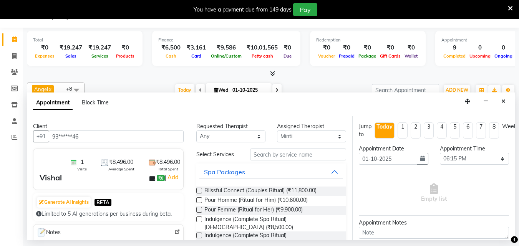
type input "93******46"
click at [313, 157] on input "text" at bounding box center [298, 155] width 96 height 12
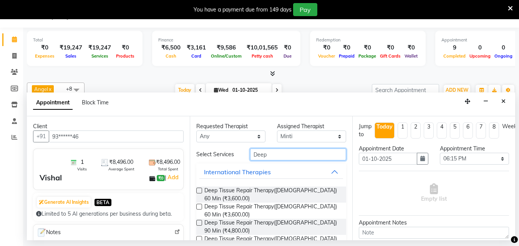
type input "Deep"
click at [197, 190] on label at bounding box center [199, 191] width 6 height 6
click at [197, 190] on input "checkbox" at bounding box center [198, 191] width 5 height 5
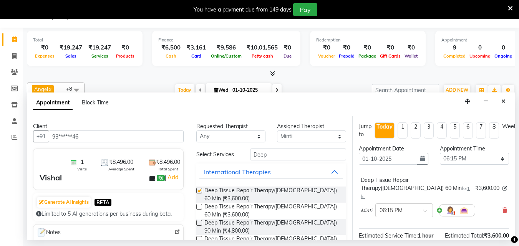
checkbox input "false"
click at [336, 137] on select "Select [PERSON_NAME] Minti Nana [PERSON_NAME] [PERSON_NAME] [PERSON_NAME]" at bounding box center [311, 137] width 69 height 12
select select "78999"
click at [277, 131] on select "Select [PERSON_NAME] Minti Nana [PERSON_NAME] [PERSON_NAME] [PERSON_NAME]" at bounding box center [311, 137] width 69 height 12
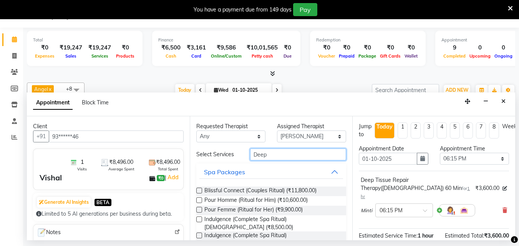
click at [277, 156] on input "Deep" at bounding box center [298, 155] width 96 height 12
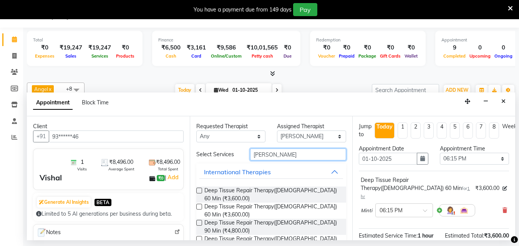
type input "[PERSON_NAME]"
click at [198, 191] on label at bounding box center [199, 191] width 6 height 6
click at [198, 191] on input "checkbox" at bounding box center [198, 191] width 5 height 5
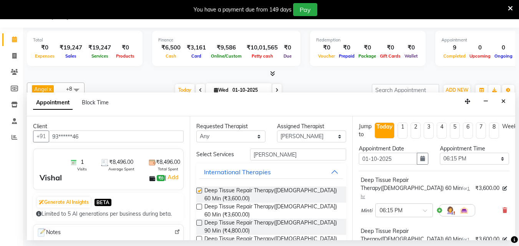
checkbox input "false"
click at [497, 159] on select "Select 09:00 AM 09:15 AM 09:30 AM 09:45 AM 10:00 AM 10:15 AM 10:30 AM 10:45 AM …" at bounding box center [474, 159] width 69 height 12
select select "1110"
click at [440, 153] on select "Select 09:00 AM 09:15 AM 09:30 AM 09:45 AM 10:00 AM 10:15 AM 10:30 AM 10:45 AM …" at bounding box center [474, 159] width 69 height 12
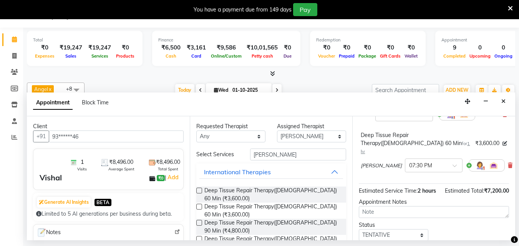
scroll to position [77, 0]
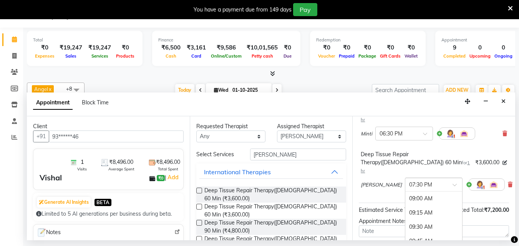
click at [453, 183] on span at bounding box center [458, 187] width 10 height 8
click at [405, 212] on div "06:30 PM" at bounding box center [433, 219] width 57 height 14
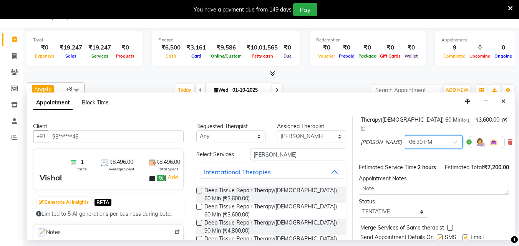
scroll to position [151, 0]
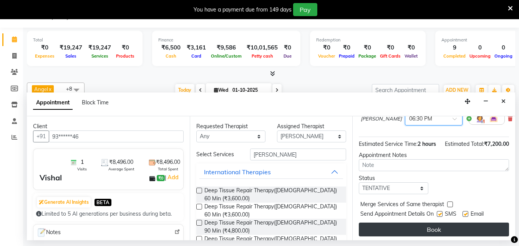
click at [419, 223] on button "Book" at bounding box center [434, 230] width 150 height 14
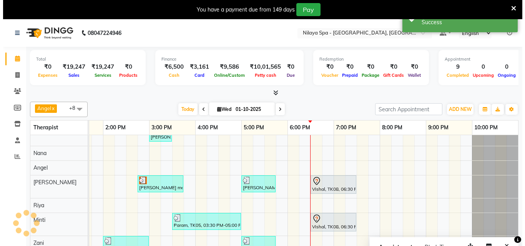
scroll to position [38, 0]
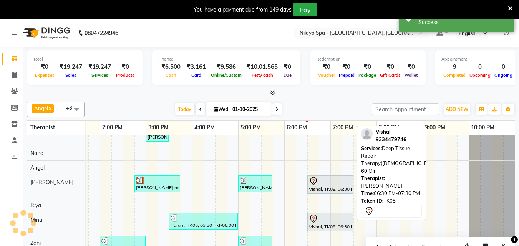
click at [323, 177] on div at bounding box center [330, 181] width 43 height 9
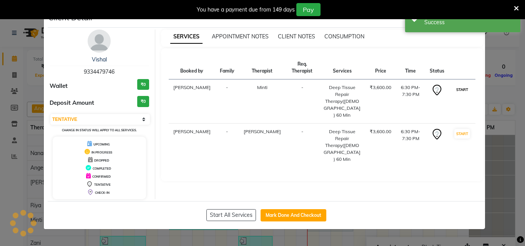
click at [460, 85] on button "START" at bounding box center [462, 90] width 16 height 10
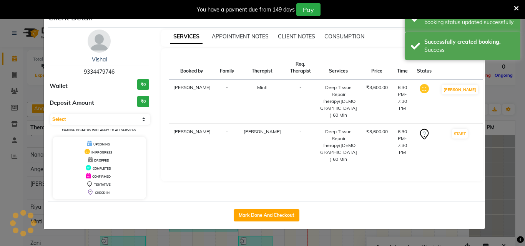
scroll to position [36, 263]
click at [462, 124] on td "START" at bounding box center [459, 146] width 47 height 44
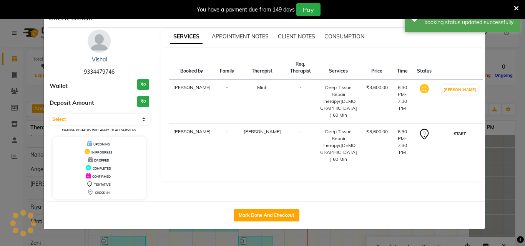
click at [460, 129] on button "START" at bounding box center [460, 134] width 16 height 10
select select "1"
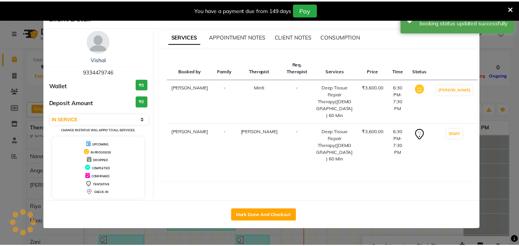
scroll to position [35, 263]
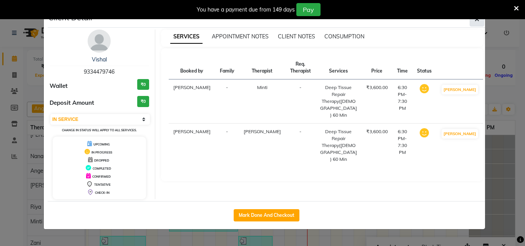
click at [475, 23] on span "button" at bounding box center [477, 19] width 5 height 8
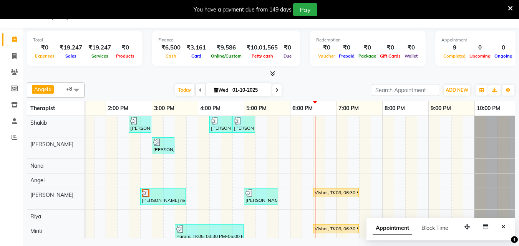
scroll to position [35, 0]
